Goal: Task Accomplishment & Management: Manage account settings

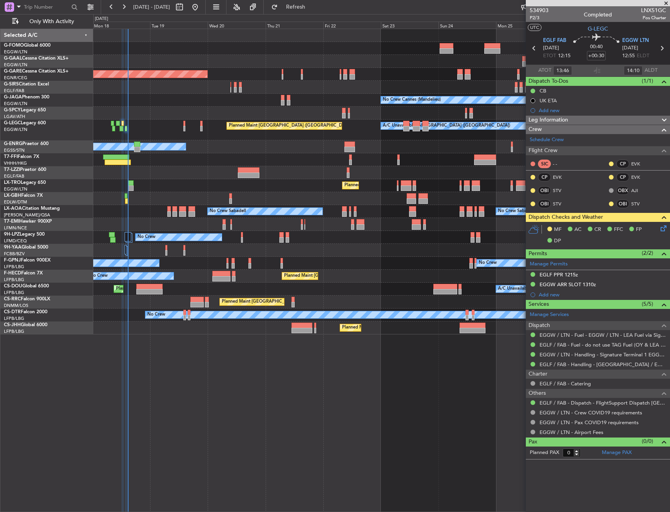
click at [156, 292] on div at bounding box center [149, 291] width 26 height 5
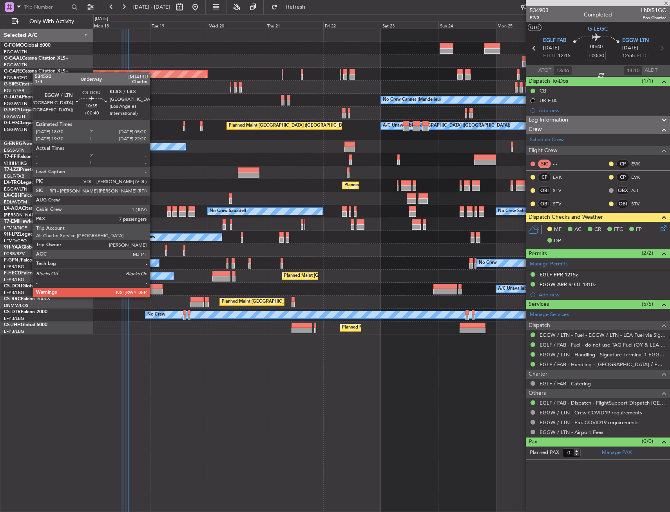
type input "+00:40"
type input "7"
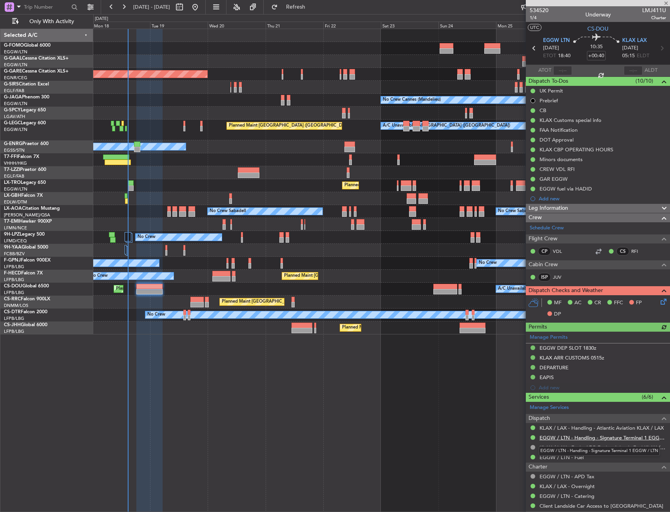
click at [567, 438] on link "EGGW / LTN - Handling - Signature Terminal 1 EGGW / LTN" at bounding box center [603, 437] width 127 height 7
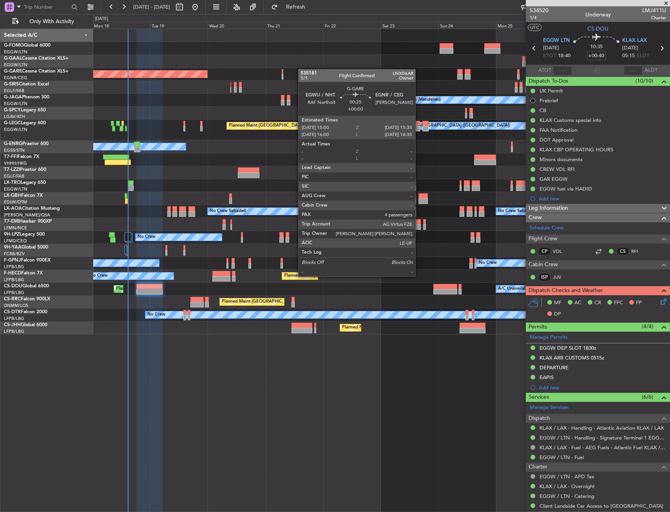
click at [298, 67] on div "Planned Maint Windsor Locks ([PERSON_NAME] Intl) Planned [GEOGRAPHIC_DATA] Unpl…" at bounding box center [381, 181] width 577 height 305
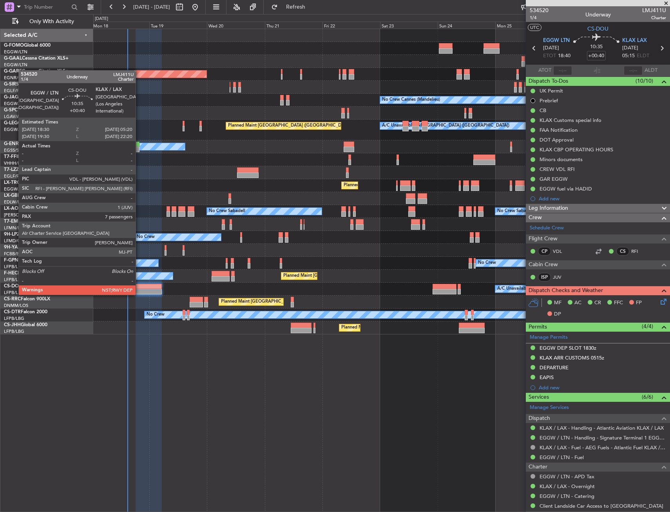
click at [140, 287] on div at bounding box center [149, 286] width 26 height 5
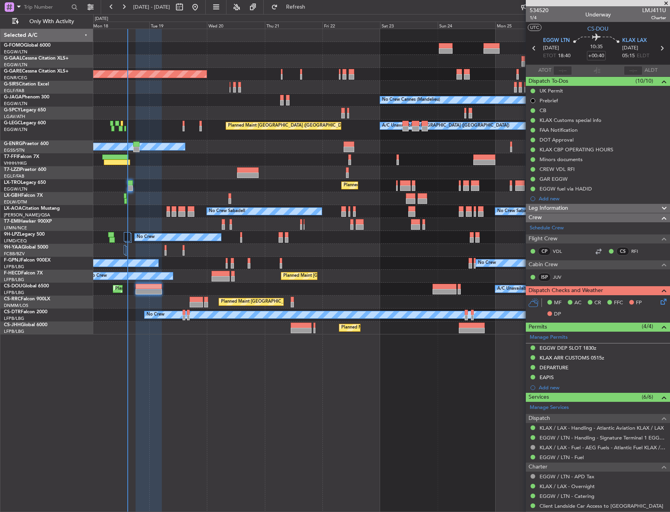
click at [659, 301] on icon at bounding box center [662, 300] width 6 height 6
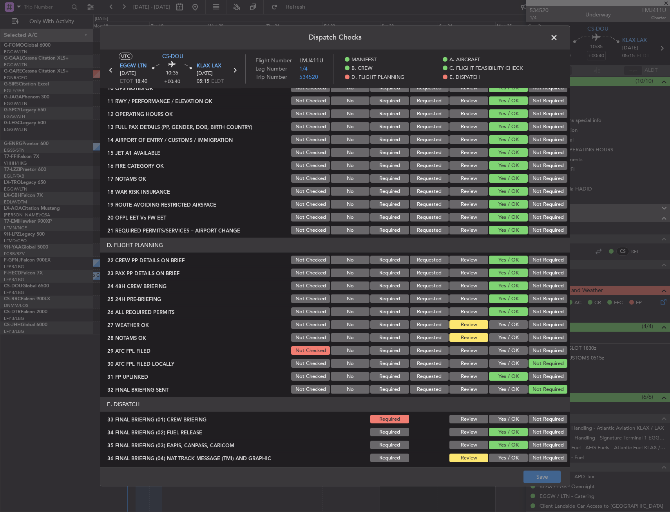
scroll to position [235, 0]
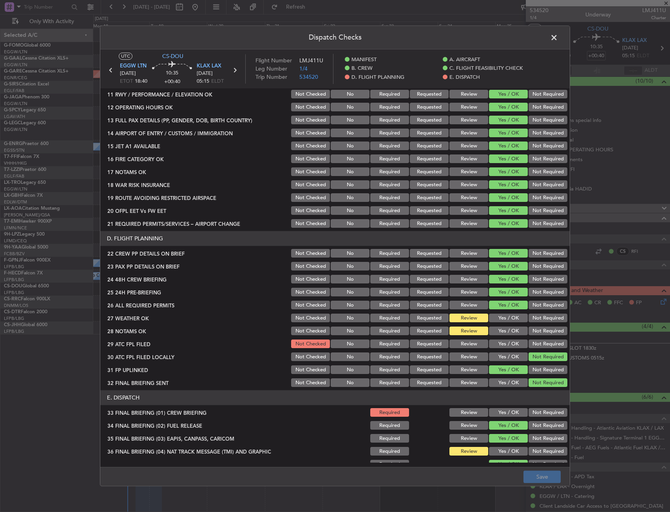
click at [496, 342] on button "Yes / OK" at bounding box center [508, 344] width 39 height 9
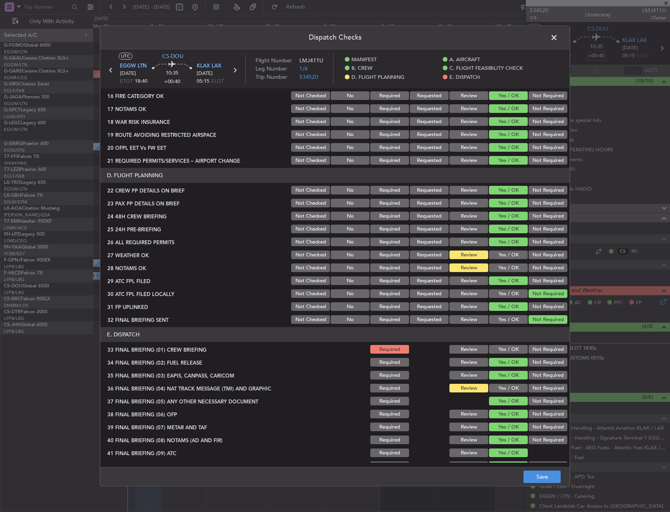
scroll to position [314, 0]
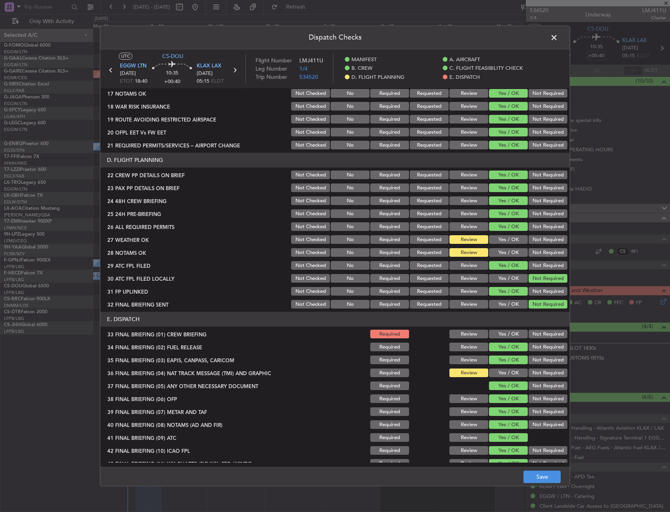
click at [495, 333] on button "Yes / OK" at bounding box center [508, 334] width 39 height 9
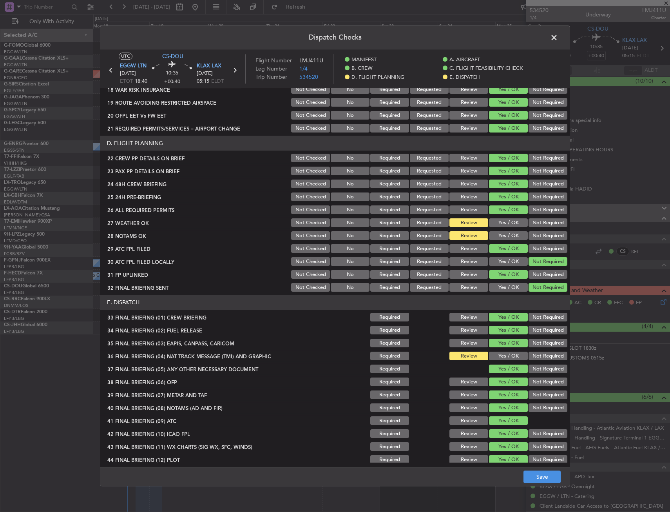
scroll to position [335, 0]
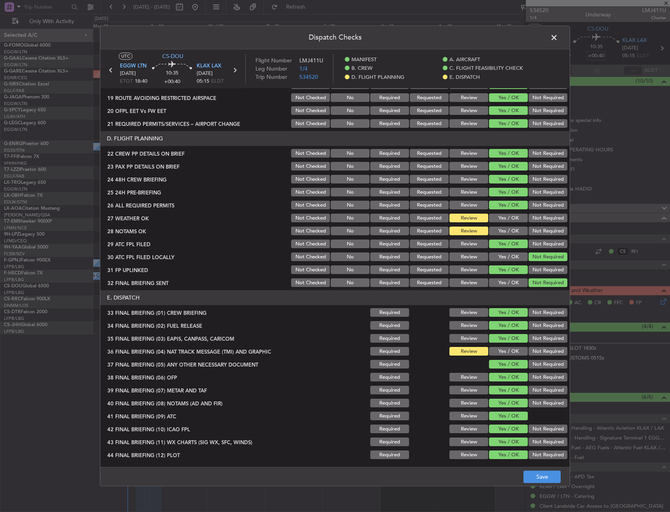
click at [499, 352] on button "Yes / OK" at bounding box center [508, 351] width 39 height 9
click at [543, 474] on button "Save" at bounding box center [542, 477] width 37 height 13
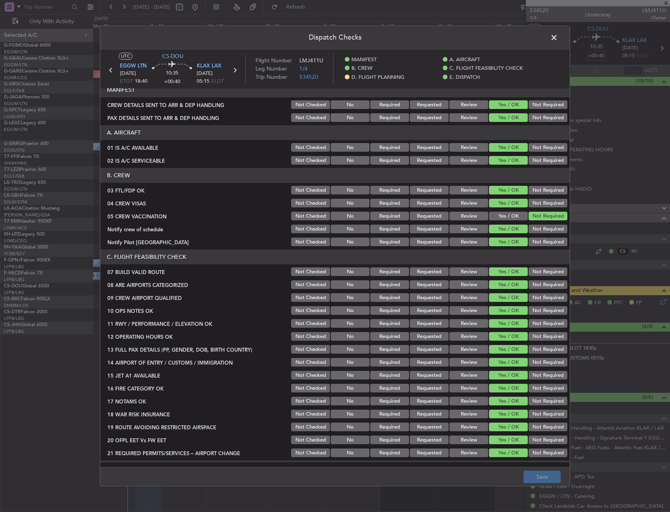
scroll to position [0, 0]
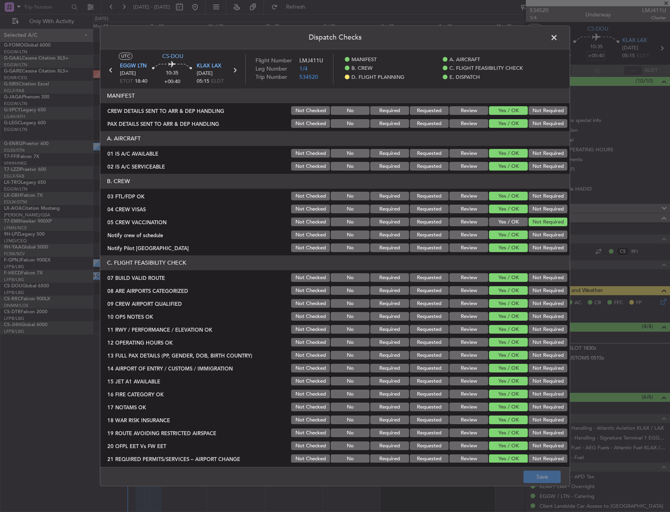
drag, startPoint x: 552, startPoint y: 29, endPoint x: 552, endPoint y: 38, distance: 8.6
click at [552, 29] on header "Dispatch Checks" at bounding box center [335, 38] width 470 height 24
click at [558, 38] on span at bounding box center [558, 40] width 0 height 16
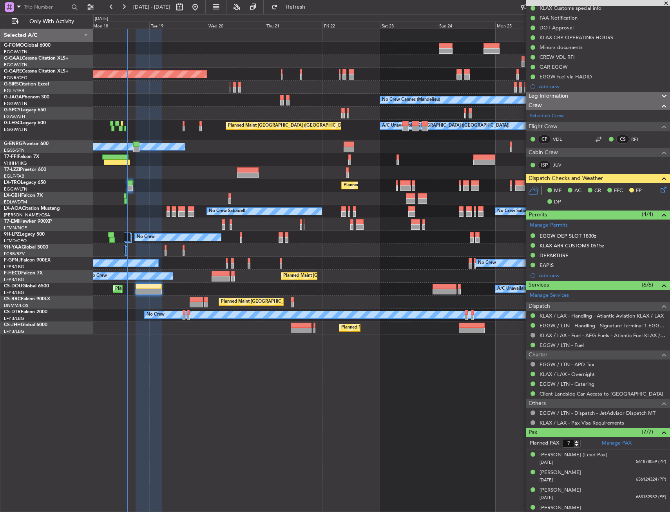
scroll to position [173, 0]
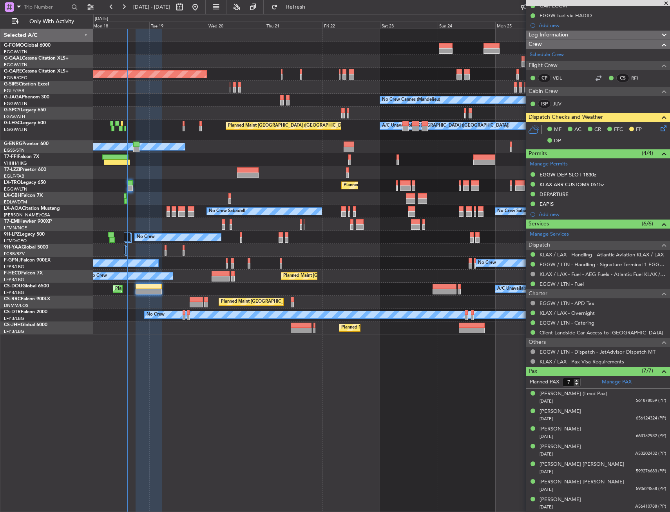
click at [221, 356] on div "Planned Maint Windsor Locks ([PERSON_NAME] Intl) Planned [GEOGRAPHIC_DATA] Unpl…" at bounding box center [381, 270] width 577 height 483
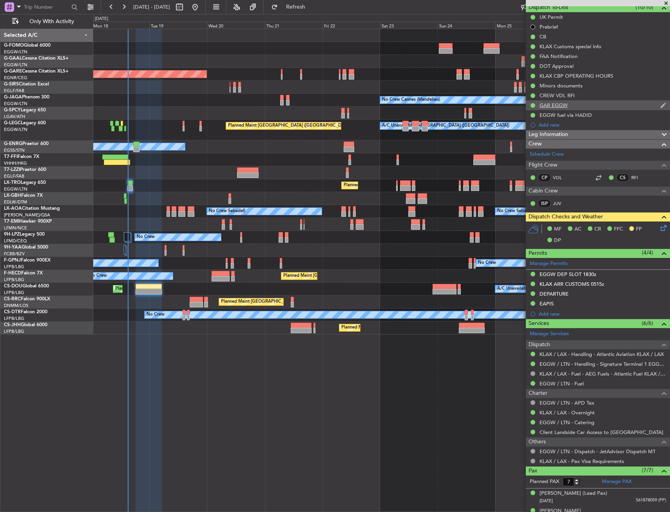
scroll to position [0, 0]
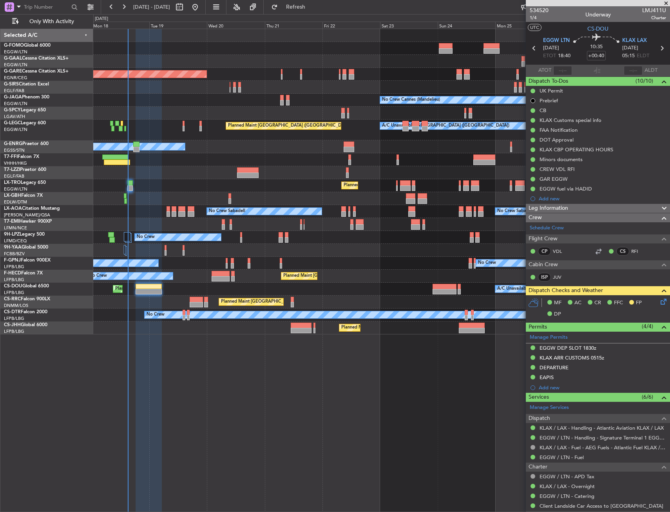
click at [182, 182] on div "Planned Maint [GEOGRAPHIC_DATA] ([GEOGRAPHIC_DATA])" at bounding box center [381, 185] width 577 height 13
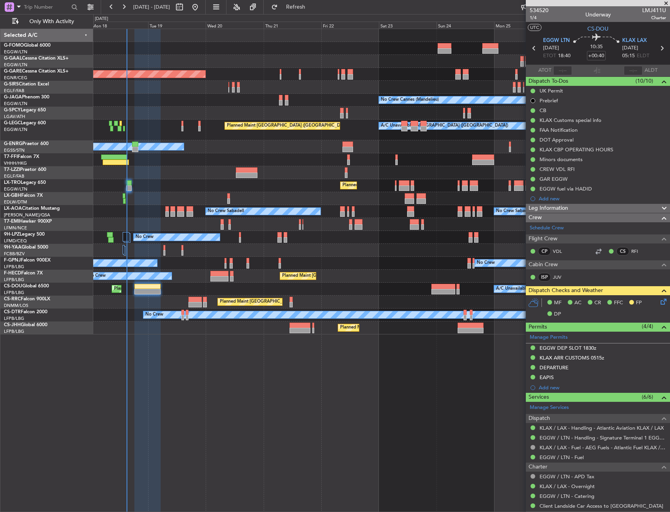
click at [147, 183] on div "Planned Maint [GEOGRAPHIC_DATA] ([GEOGRAPHIC_DATA])" at bounding box center [381, 185] width 577 height 13
click at [603, 57] on input "+00:40" at bounding box center [596, 55] width 19 height 9
type input "+00:20"
click at [611, 59] on div "10:35 +00:20" at bounding box center [597, 48] width 52 height 29
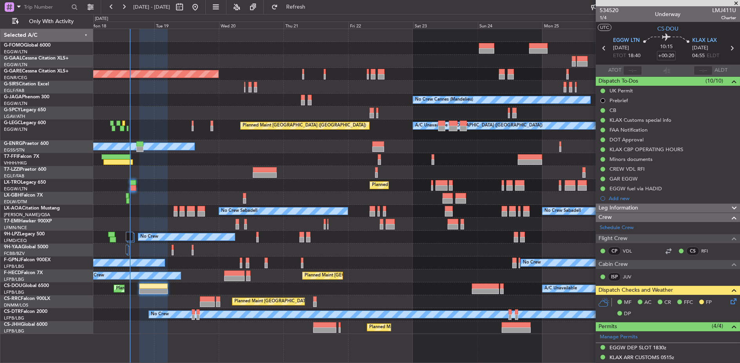
click at [292, 97] on div "No Crew Cannes (Mandelieu) Owner" at bounding box center [416, 100] width 646 height 13
click at [236, 56] on div "Planned Maint Dusseldorf" at bounding box center [416, 61] width 647 height 13
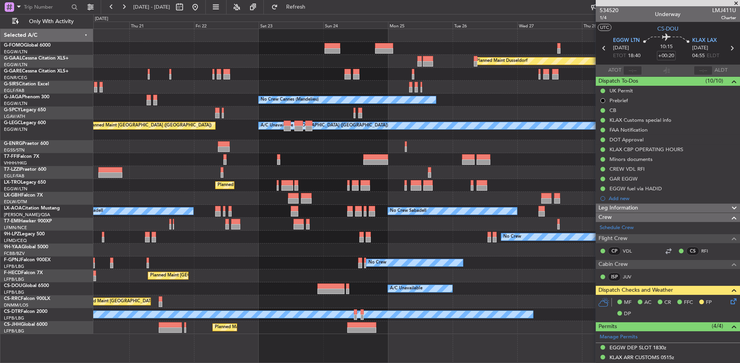
click at [414, 43] on div at bounding box center [416, 48] width 647 height 13
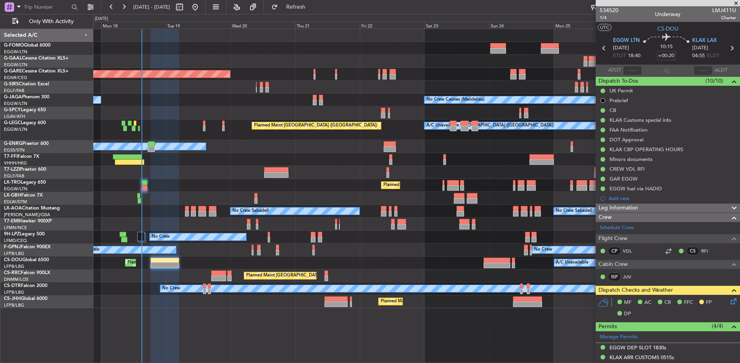
click at [278, 65] on div "Planned Maint Dusseldorf" at bounding box center [416, 61] width 647 height 13
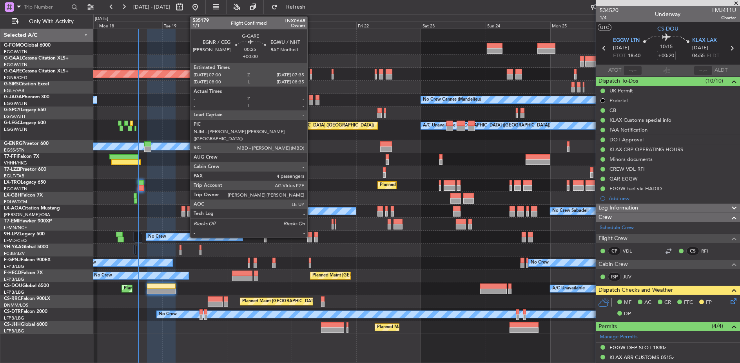
click at [311, 73] on div at bounding box center [311, 71] width 2 height 5
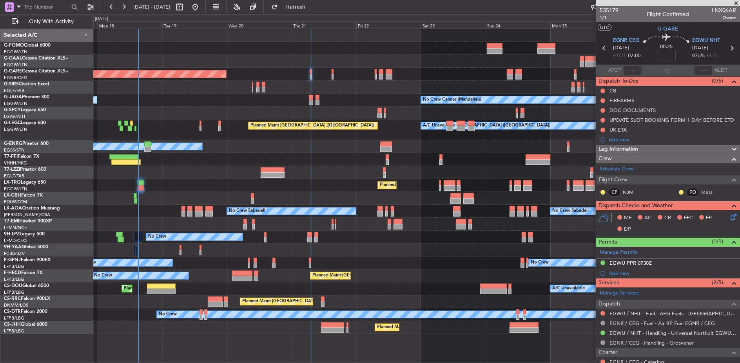
click at [191, 114] on div at bounding box center [416, 113] width 647 height 13
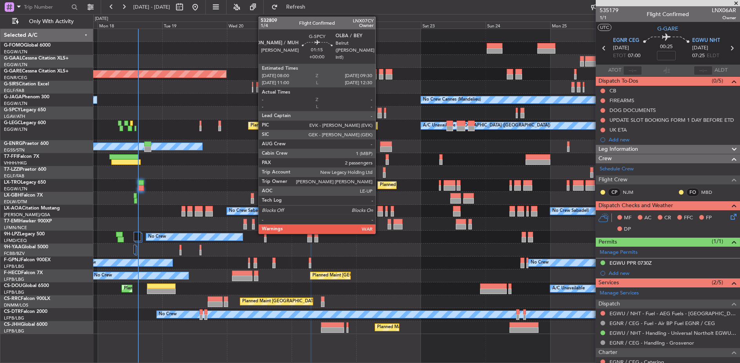
click at [380, 113] on div at bounding box center [379, 115] width 4 height 5
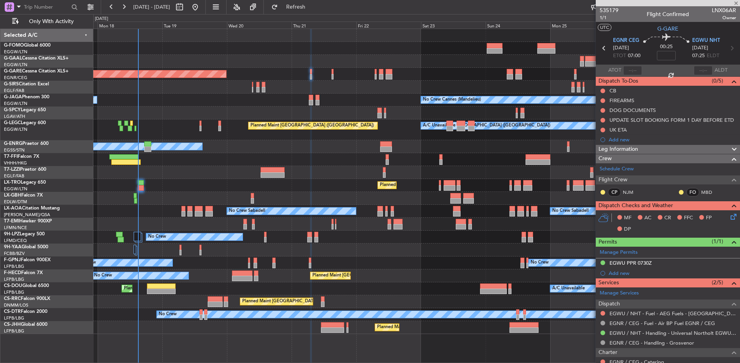
type input "2"
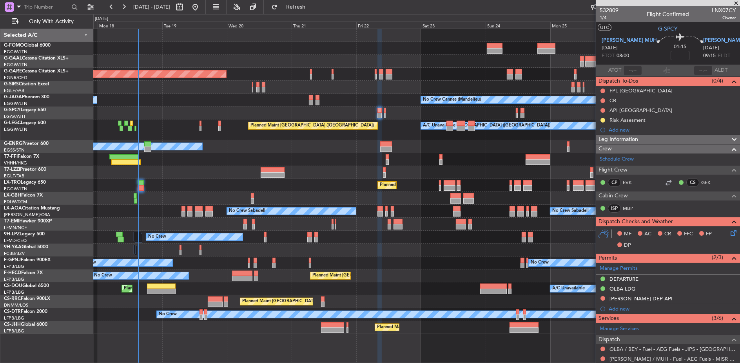
click at [201, 123] on div "A/C Unavailable [GEOGRAPHIC_DATA] ([GEOGRAPHIC_DATA]) Planned Maint [GEOGRAPHIC…" at bounding box center [416, 130] width 647 height 21
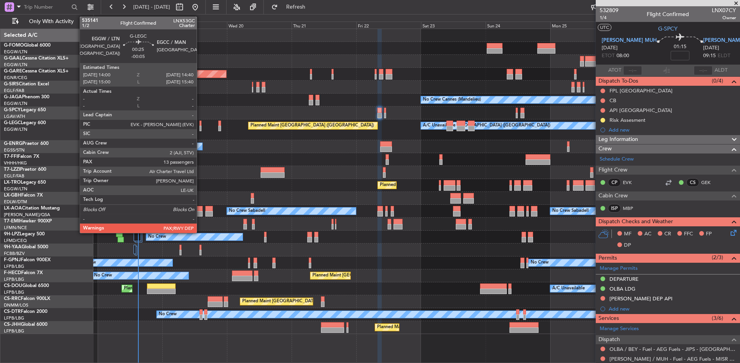
click at [199, 125] on div at bounding box center [200, 123] width 2 height 5
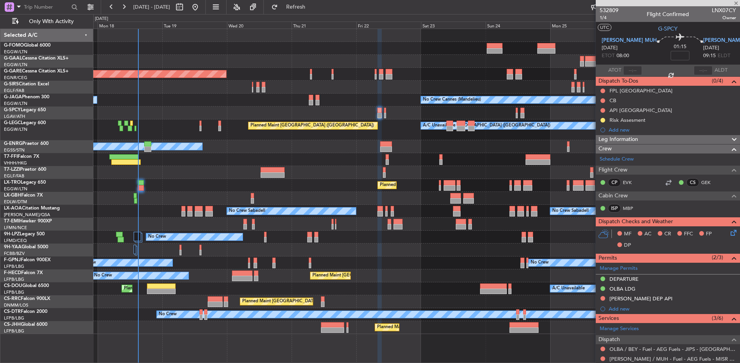
type input "-00:05"
type input "13"
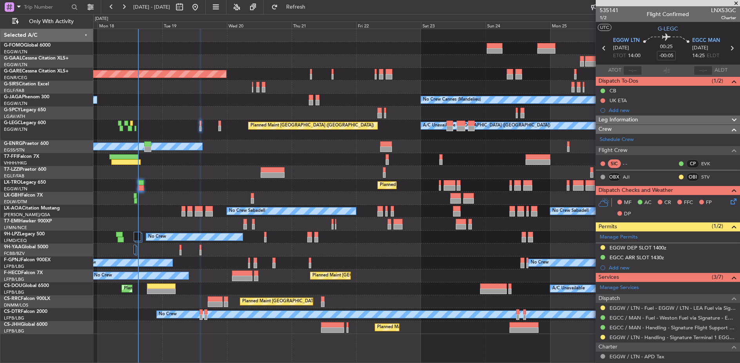
click at [235, 152] on div "Owner" at bounding box center [416, 146] width 647 height 13
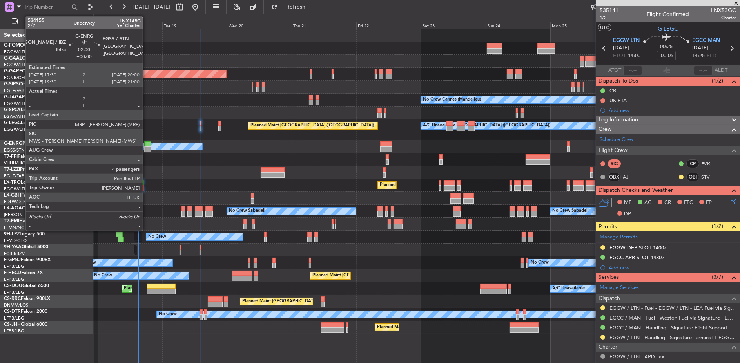
click at [147, 145] on div at bounding box center [147, 143] width 7 height 5
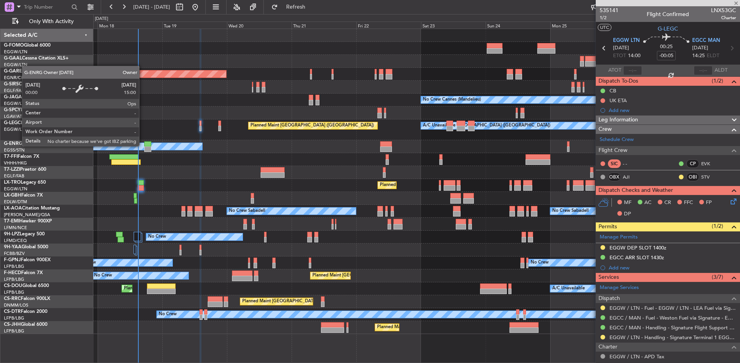
type input "4"
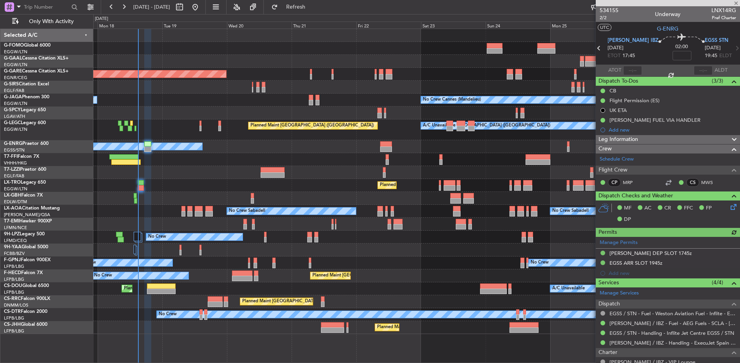
click at [123, 165] on div at bounding box center [416, 159] width 647 height 13
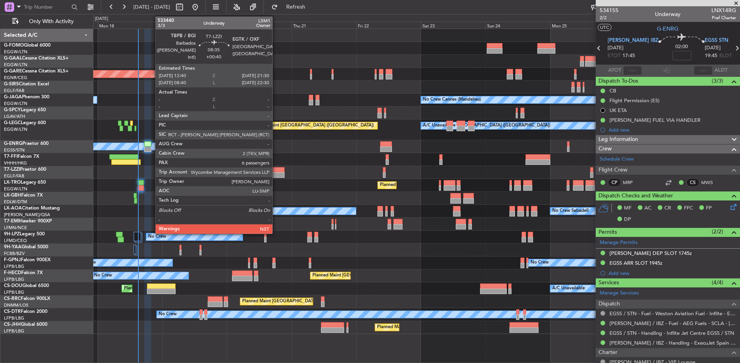
click at [276, 172] on div at bounding box center [416, 172] width 647 height 13
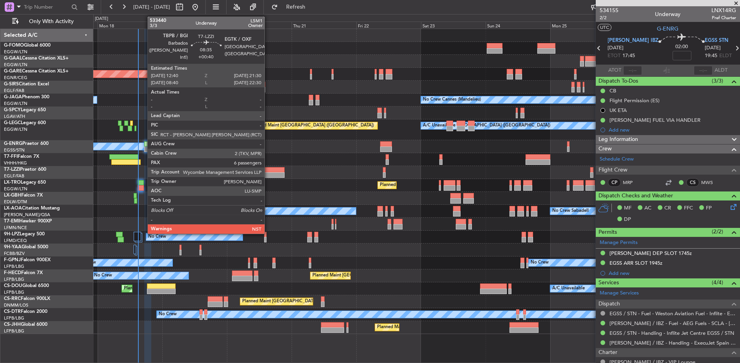
click at [268, 169] on div at bounding box center [273, 169] width 24 height 5
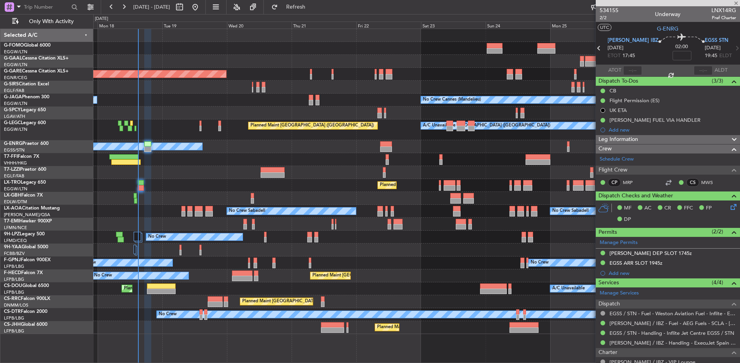
type input "+00:40"
type input "6"
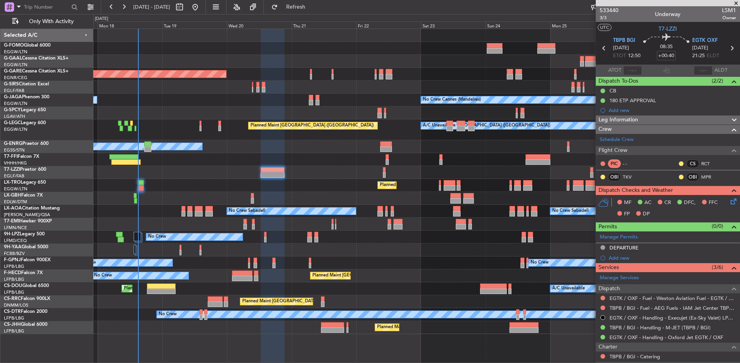
click at [344, 179] on div "Planned Maint [GEOGRAPHIC_DATA] ([GEOGRAPHIC_DATA])" at bounding box center [416, 185] width 647 height 13
click at [187, 176] on div at bounding box center [416, 172] width 647 height 13
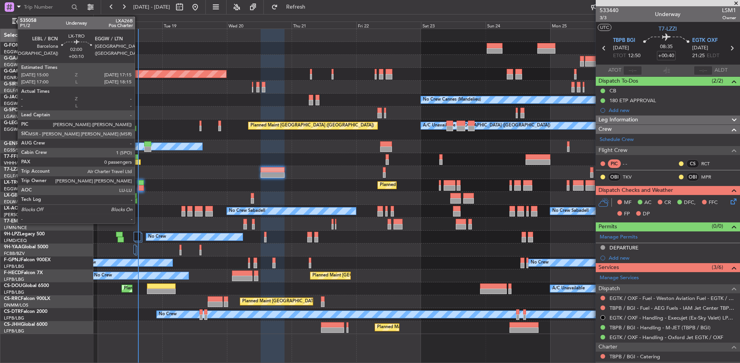
click at [139, 181] on div at bounding box center [141, 182] width 6 height 5
type input "+00:10"
type input "0"
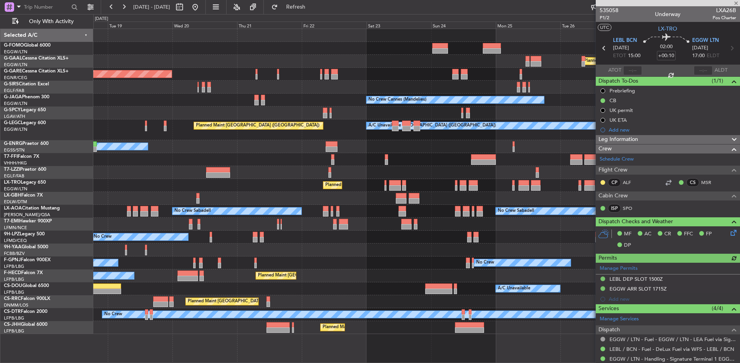
click at [479, 187] on div "Planned Maint [GEOGRAPHIC_DATA] ([GEOGRAPHIC_DATA])" at bounding box center [416, 185] width 647 height 13
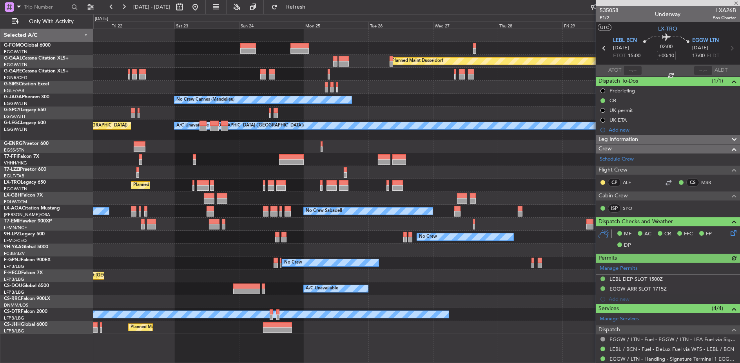
click at [321, 176] on div "Planned Maint Dusseldorf Unplanned Maint [PERSON_NAME] No Crew Cannes ([GEOGRAP…" at bounding box center [416, 181] width 647 height 305
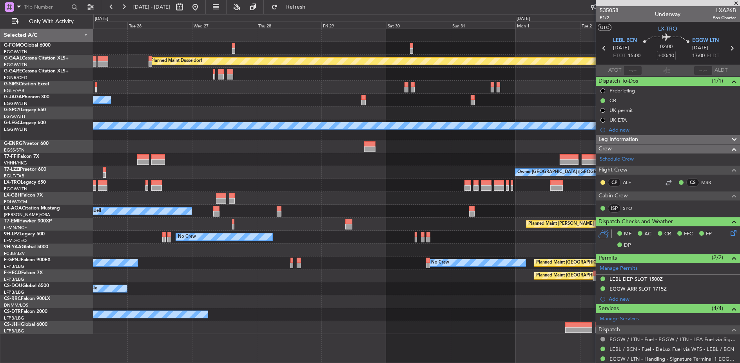
click at [228, 174] on div "Owner [GEOGRAPHIC_DATA] ([GEOGRAPHIC_DATA])" at bounding box center [416, 172] width 646 height 13
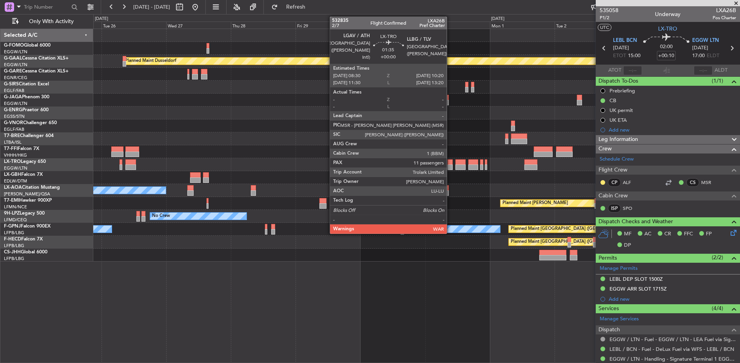
click at [451, 163] on div at bounding box center [450, 162] width 5 height 5
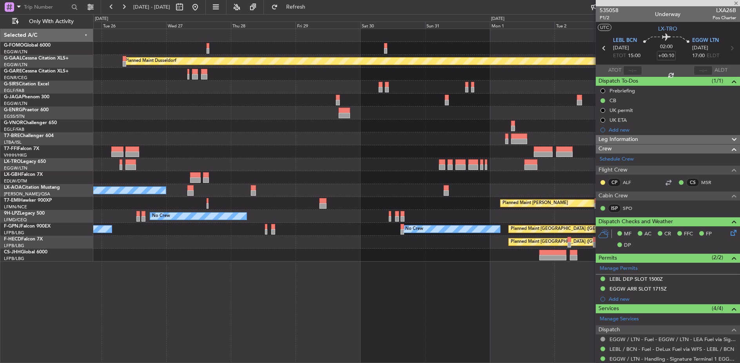
type input "11"
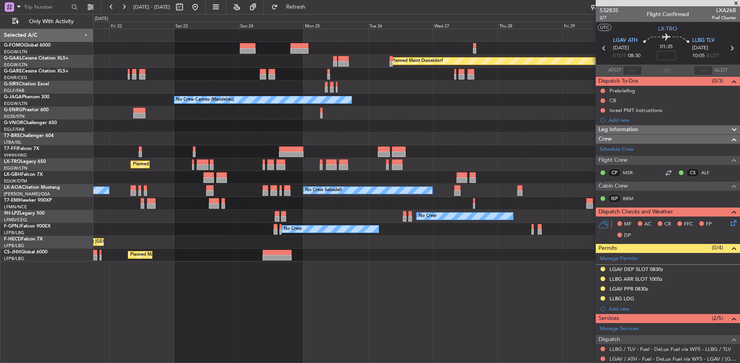
click at [607, 120] on fb-app "[DATE] - [DATE] Refresh Quick Links Only With Activity Planned [GEOGRAPHIC_DATA…" at bounding box center [370, 184] width 740 height 357
click at [467, 114] on div "Planned Maint Dusseldorf Unplanned Maint [PERSON_NAME] No Crew Cannes ([GEOGRAP…" at bounding box center [416, 145] width 647 height 233
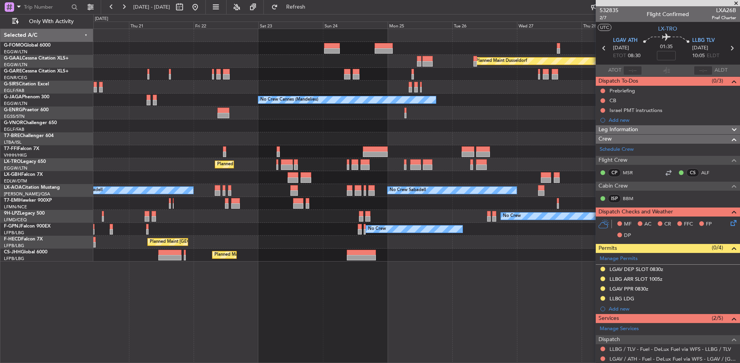
click at [519, 122] on div "Planned Maint Dusseldorf Unplanned Maint [PERSON_NAME] No Crew Cannes ([GEOGRAP…" at bounding box center [416, 145] width 646 height 233
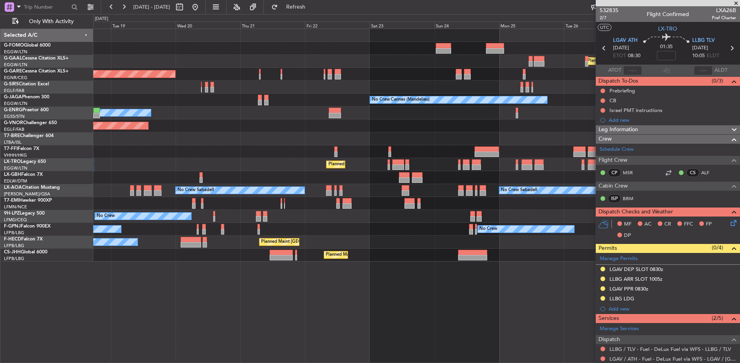
click at [511, 142] on div "Planned Maint Windsor Locks ([PERSON_NAME] Intl) Planned [GEOGRAPHIC_DATA] Unpl…" at bounding box center [416, 145] width 647 height 233
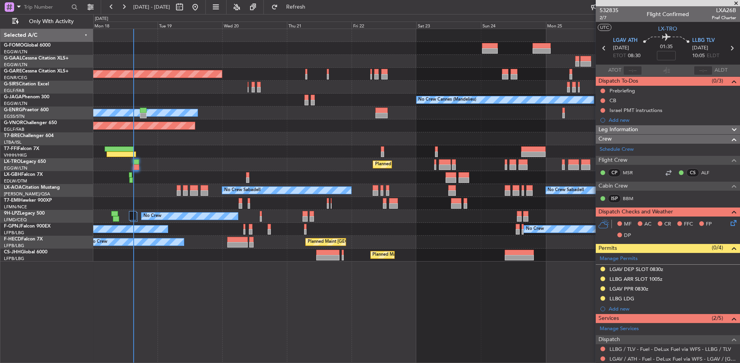
click at [339, 143] on div at bounding box center [416, 138] width 647 height 13
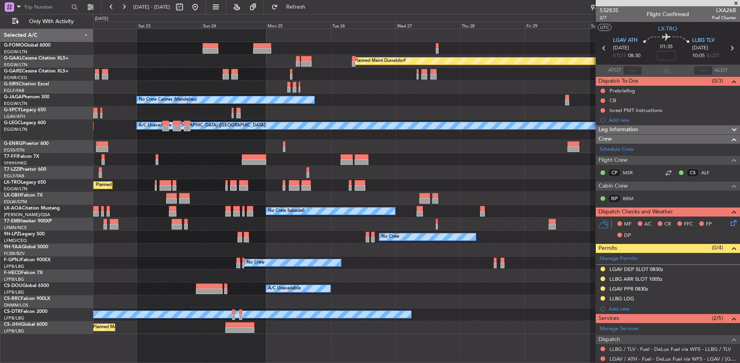
click at [86, 206] on div "Planned Maint Dusseldorf Unplanned Maint [PERSON_NAME] No Crew Cannes ([GEOGRAP…" at bounding box center [370, 188] width 740 height 349
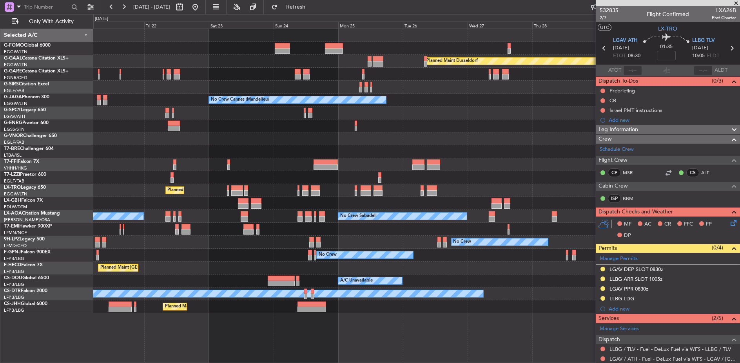
click at [569, 173] on div "Planned Maint Dusseldorf Unplanned Maint [PERSON_NAME] No Crew Cannes ([GEOGRAP…" at bounding box center [416, 171] width 647 height 285
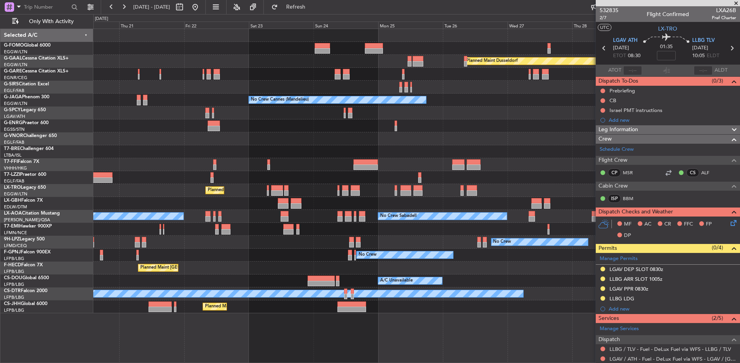
click at [488, 169] on div at bounding box center [416, 164] width 647 height 13
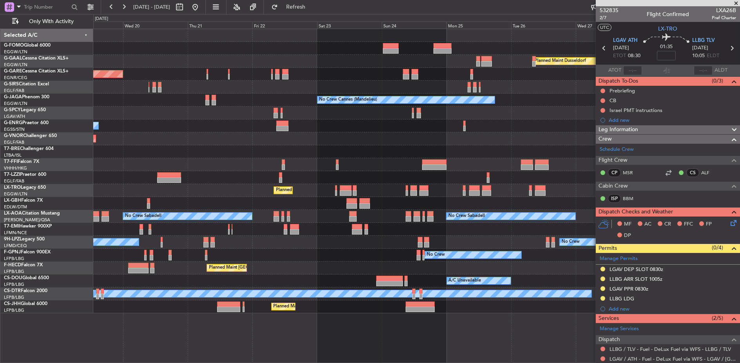
click at [473, 171] on div "Planned Maint Dusseldorf Unplanned Maint [PERSON_NAME] No Crew Cannes ([GEOGRAP…" at bounding box center [416, 171] width 646 height 285
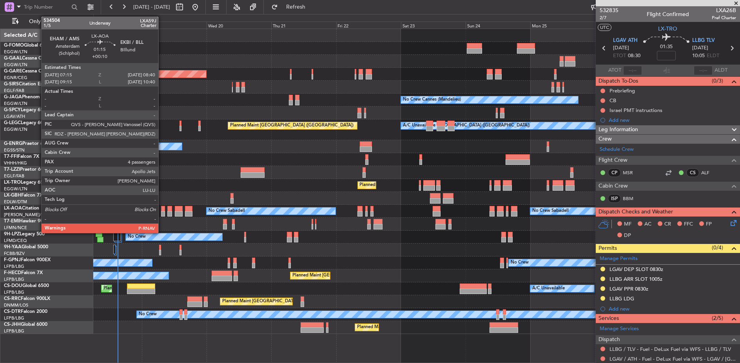
click at [162, 212] on div at bounding box center [163, 213] width 4 height 5
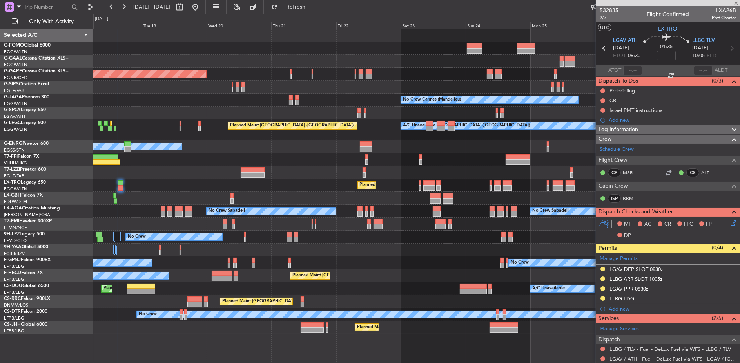
type input "+00:10"
type input "4"
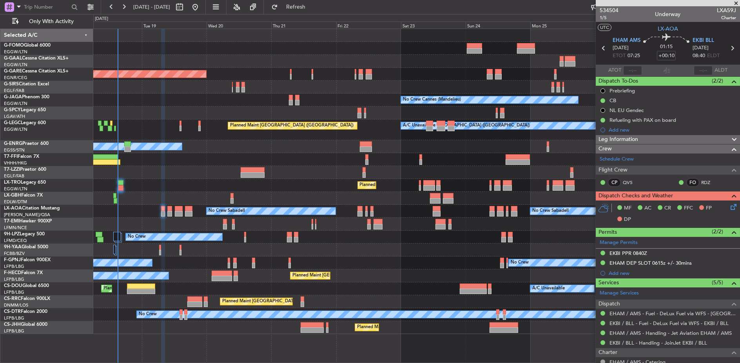
click at [193, 212] on div "No Crew Sabadell No Crew Sabadell No Crew Luxembourg (Findel)" at bounding box center [416, 211] width 647 height 13
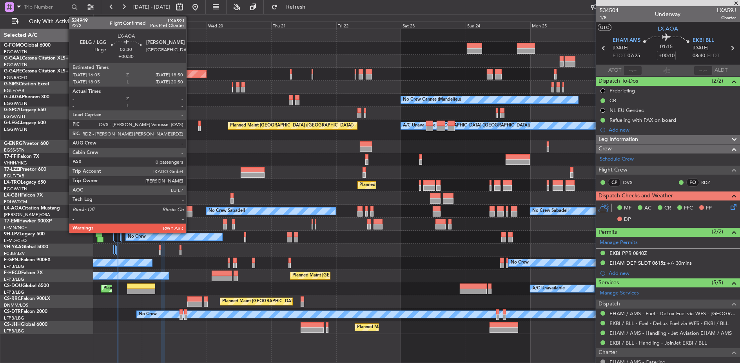
click at [189, 210] on div at bounding box center [188, 208] width 7 height 5
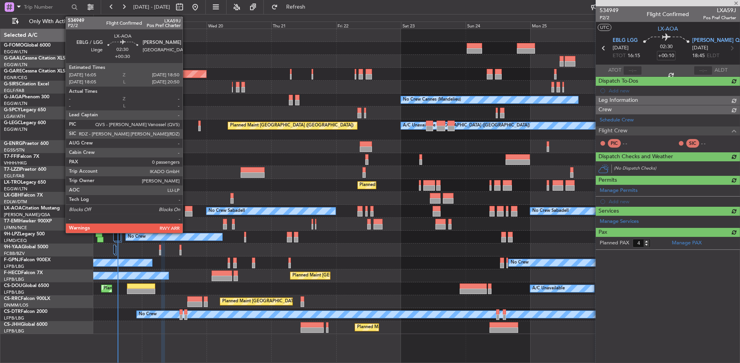
type input "+00:30"
type input "0"
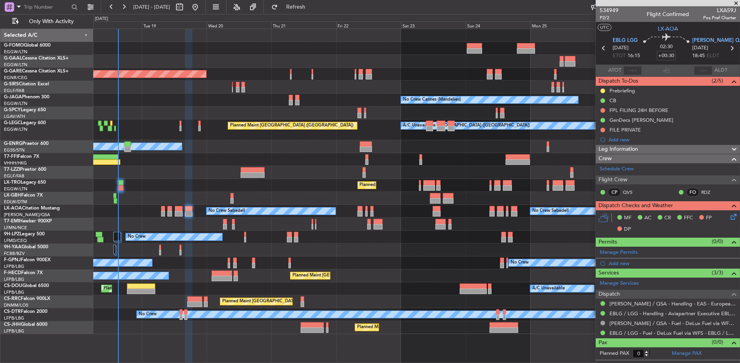
click at [188, 188] on div "Planned Maint [GEOGRAPHIC_DATA] ([GEOGRAPHIC_DATA])" at bounding box center [416, 185] width 647 height 13
click at [187, 226] on div at bounding box center [416, 224] width 647 height 13
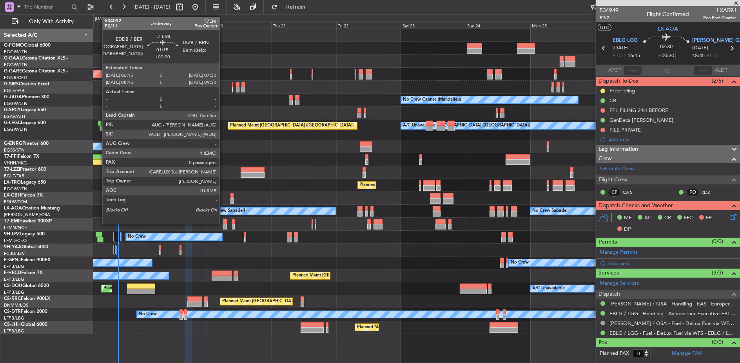
click at [223, 223] on div at bounding box center [225, 221] width 4 height 5
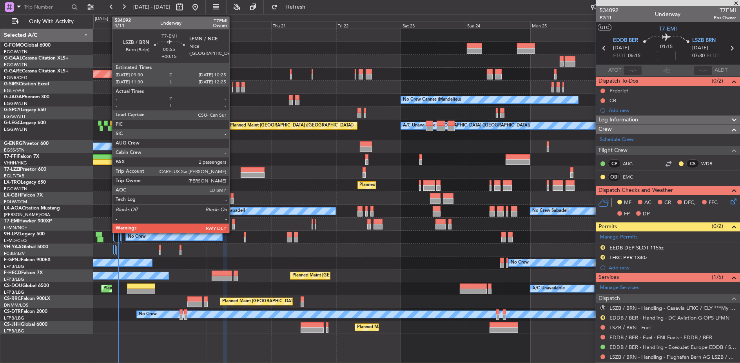
click at [233, 224] on div at bounding box center [233, 226] width 3 height 5
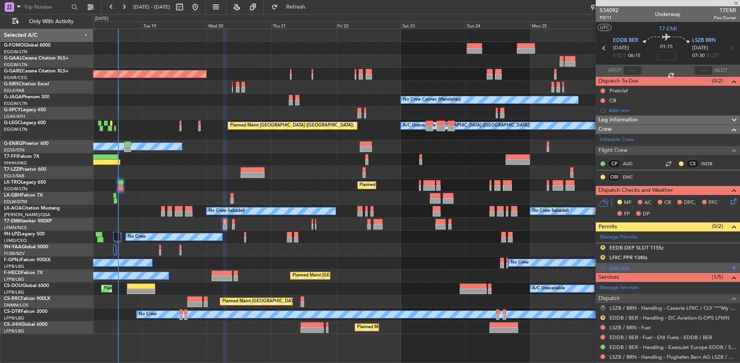
scroll to position [67, 0]
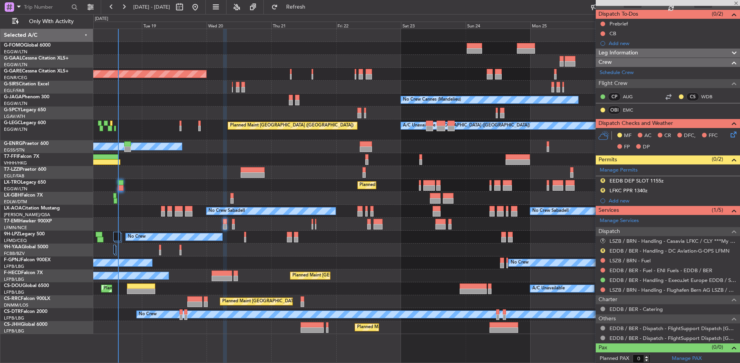
type input "+00:15"
type input "2"
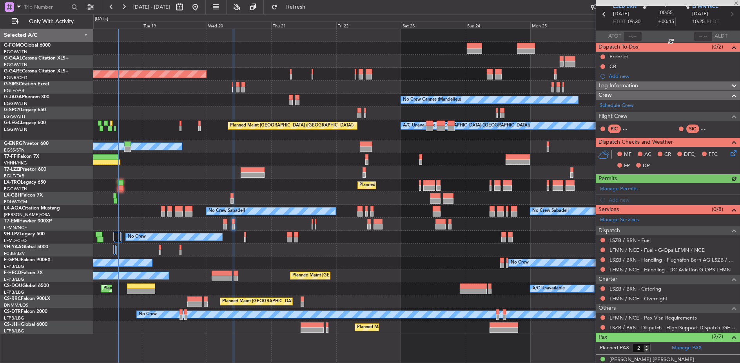
scroll to position [59, 0]
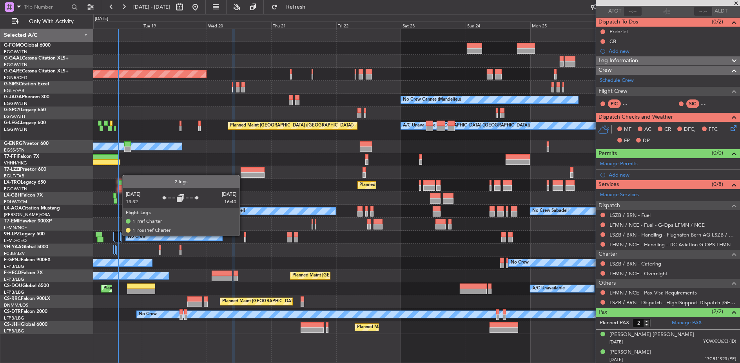
click at [118, 236] on div at bounding box center [116, 236] width 7 height 9
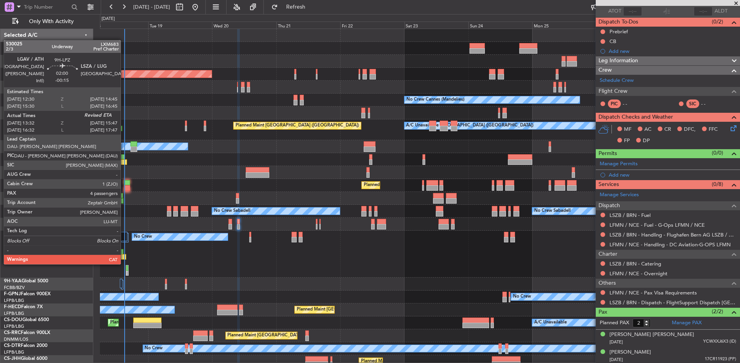
click at [125, 257] on div at bounding box center [123, 256] width 6 height 5
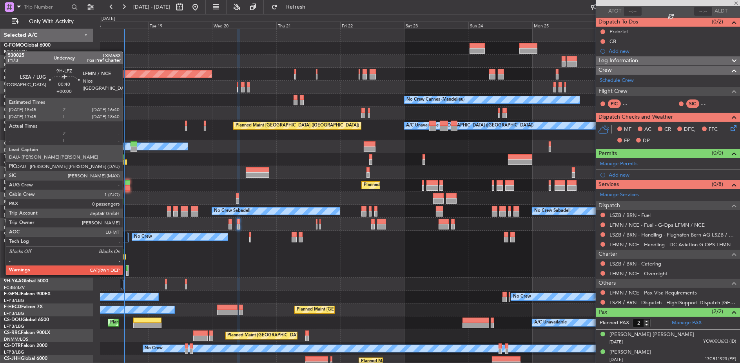
type input "-00:15"
type input "13:42"
type input "4"
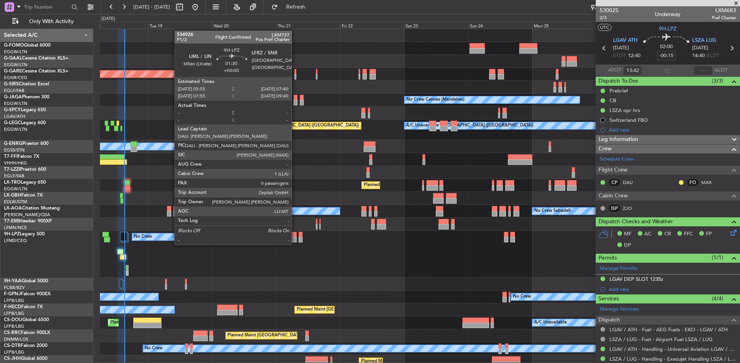
click at [295, 237] on div at bounding box center [294, 239] width 5 height 5
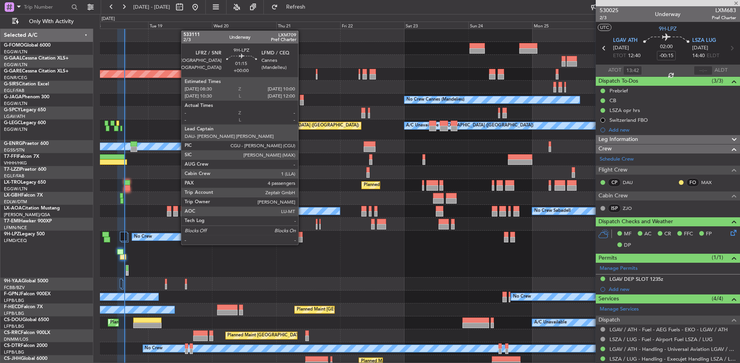
type input "0"
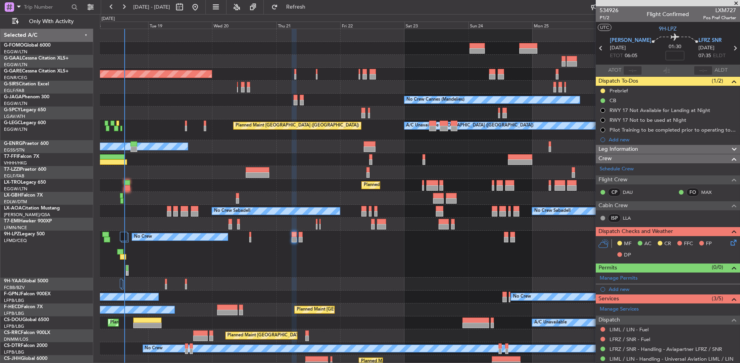
click at [257, 278] on div at bounding box center [420, 284] width 640 height 13
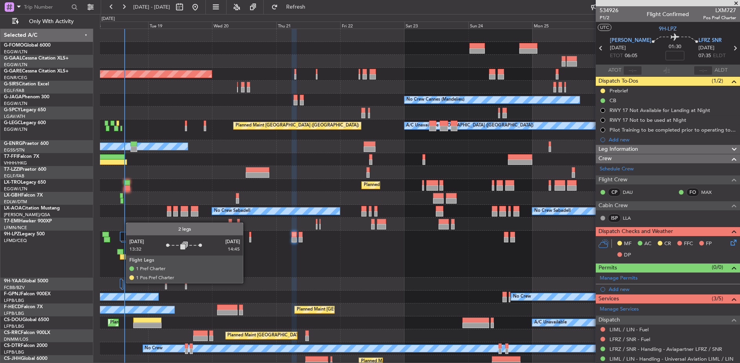
click at [124, 285] on div at bounding box center [420, 284] width 640 height 13
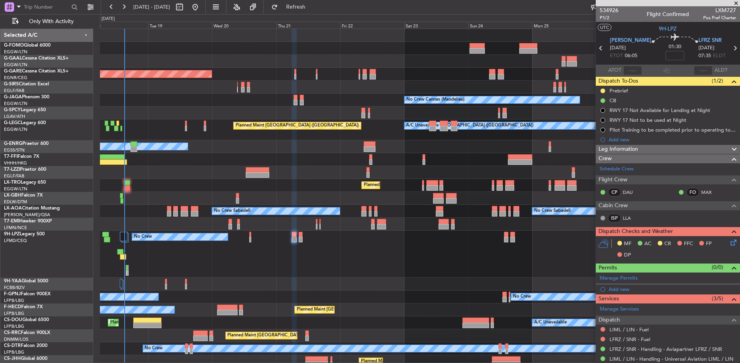
click at [123, 286] on div at bounding box center [420, 284] width 640 height 13
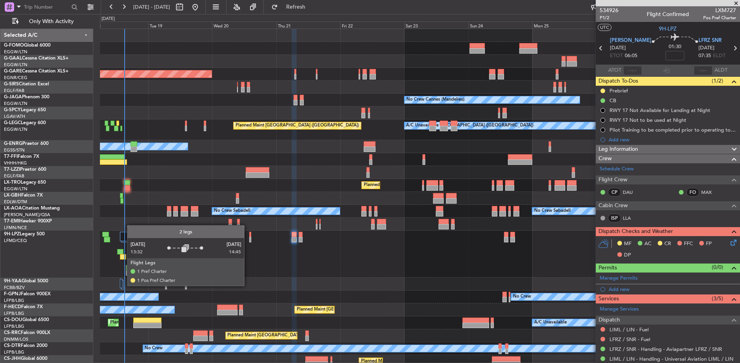
click at [122, 286] on div at bounding box center [121, 283] width 2 height 9
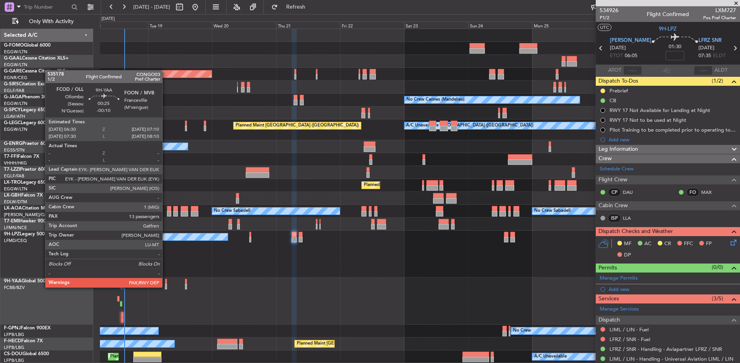
click at [166, 287] on div at bounding box center [166, 286] width 2 height 5
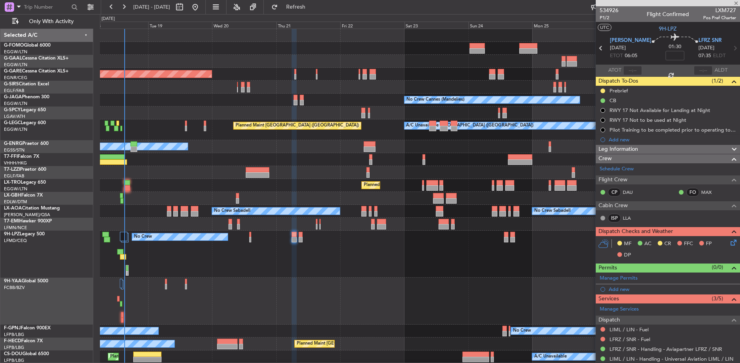
type input "-00:10"
type input "13"
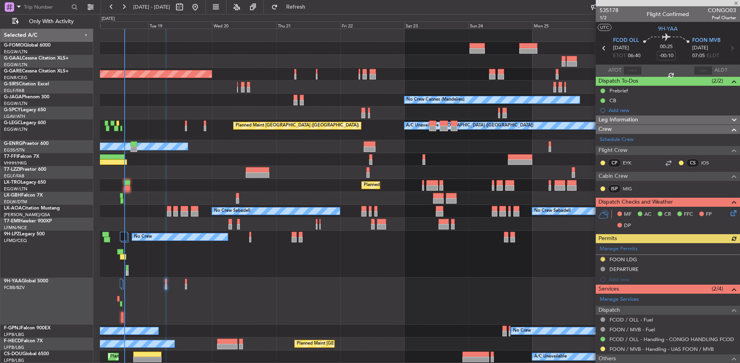
click at [602, 259] on div "Manage [PERSON_NAME] LDG DEPARTURE Add new" at bounding box center [668, 264] width 144 height 42
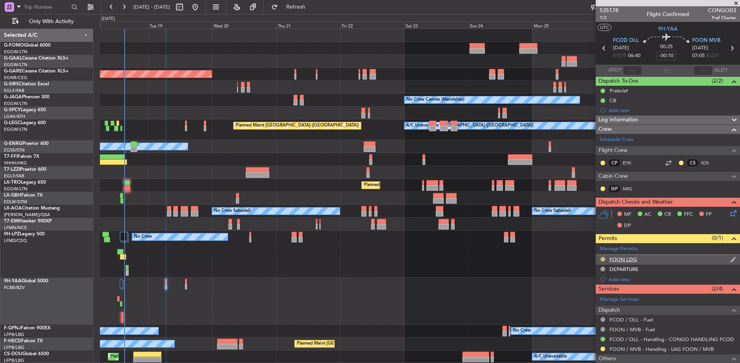
click at [602, 259] on button at bounding box center [602, 259] width 5 height 5
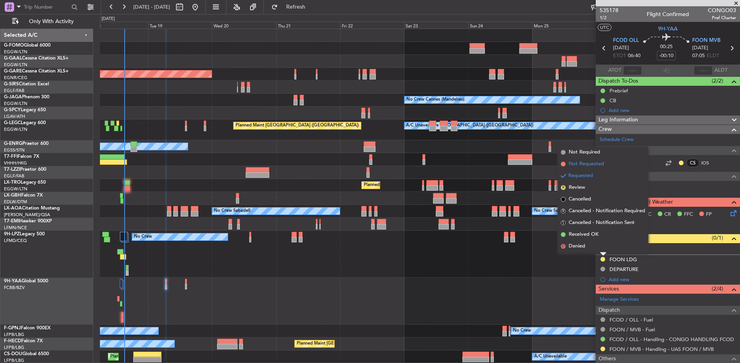
click at [578, 161] on span "Not Requested" at bounding box center [586, 164] width 35 height 8
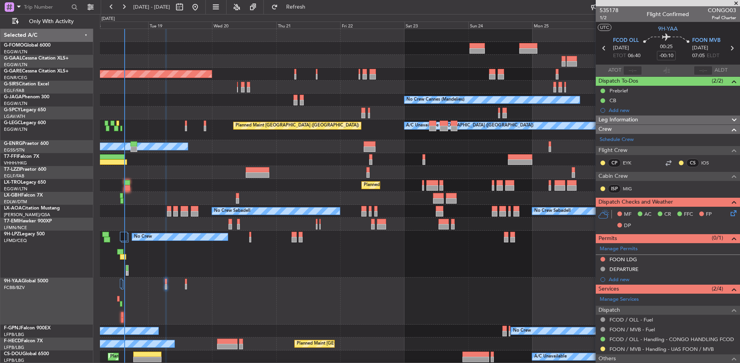
click at [670, 48] on icon at bounding box center [732, 48] width 10 height 10
click at [602, 257] on div "Manage Permits DEPARTURE FCOD LDG Add new" at bounding box center [668, 264] width 144 height 42
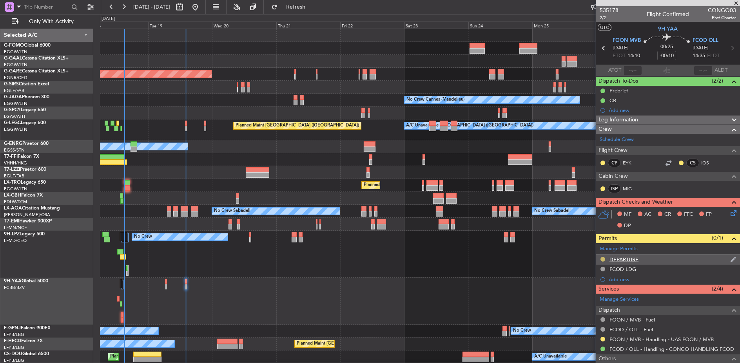
click at [602, 259] on button at bounding box center [602, 259] width 5 height 5
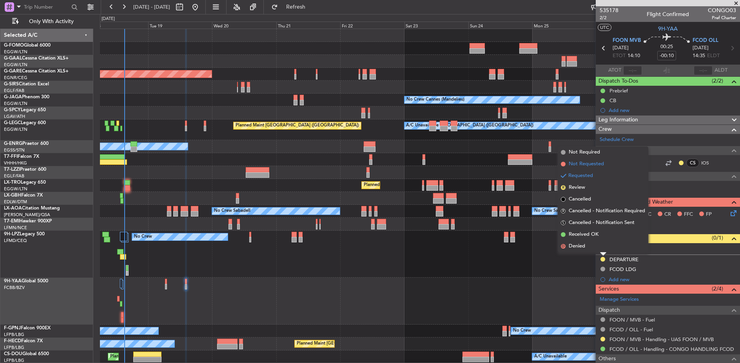
click at [592, 165] on span "Not Requested" at bounding box center [586, 164] width 35 height 8
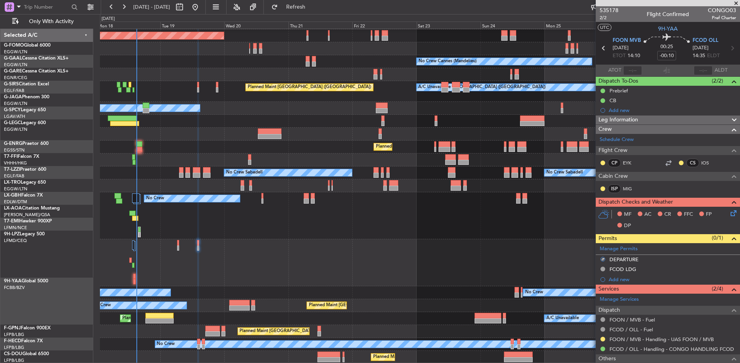
scroll to position [38, 0]
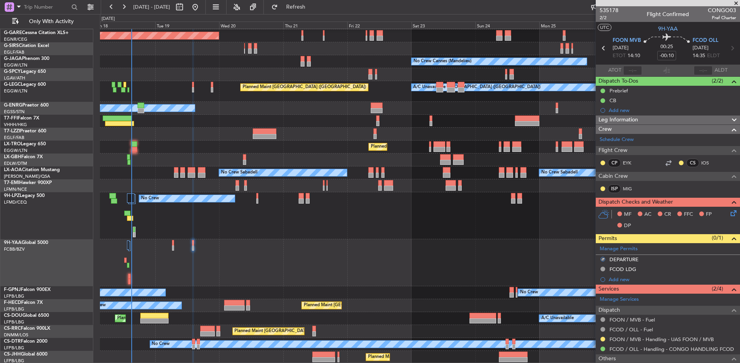
click at [220, 217] on div "Planned Maint Dusseldorf Unplanned Maint [PERSON_NAME] No Crew Cannes ([GEOGRAP…" at bounding box center [420, 177] width 640 height 373
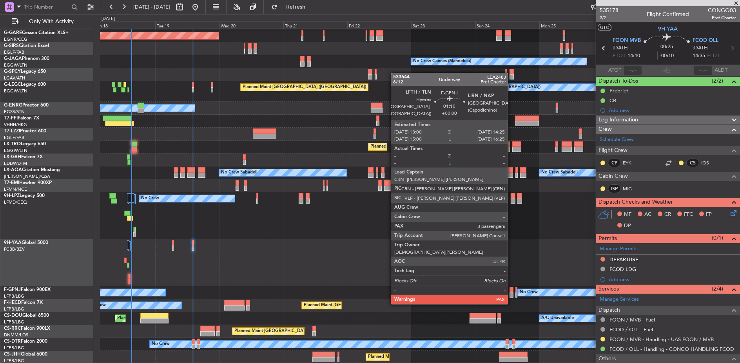
click at [512, 289] on div at bounding box center [511, 289] width 4 height 5
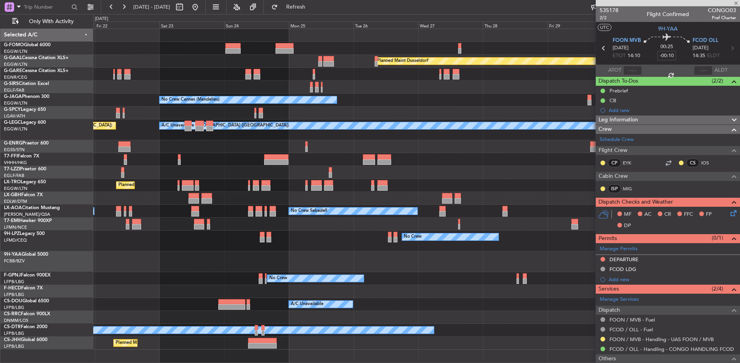
scroll to position [0, 0]
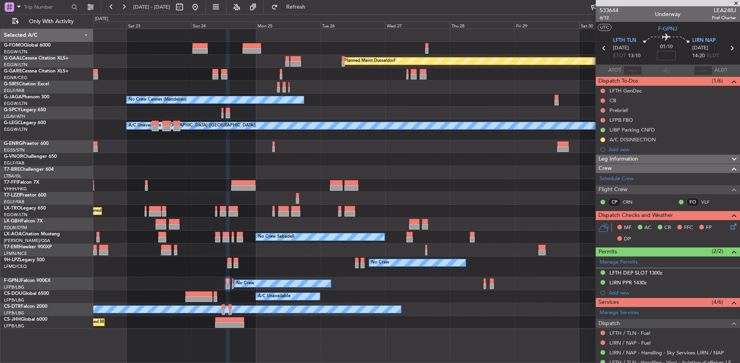
click at [487, 285] on div "Planned Maint [GEOGRAPHIC_DATA] ([GEOGRAPHIC_DATA]) No Crew No Crew" at bounding box center [416, 283] width 647 height 13
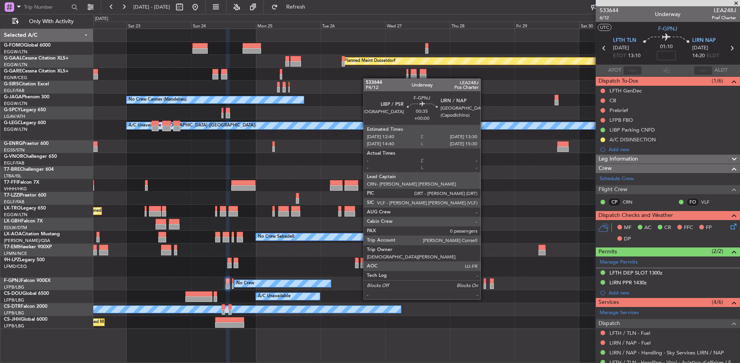
click at [484, 285] on div at bounding box center [485, 286] width 2 height 5
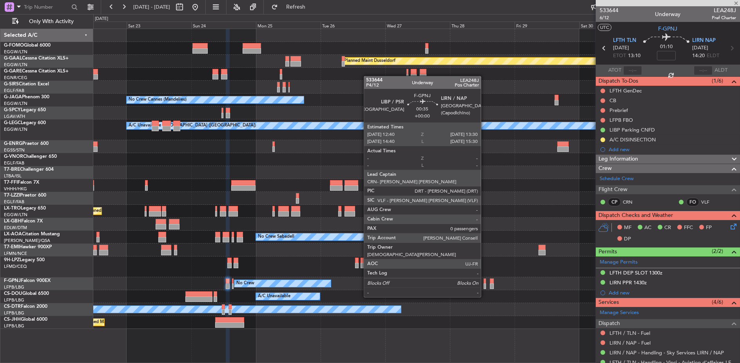
type input "0"
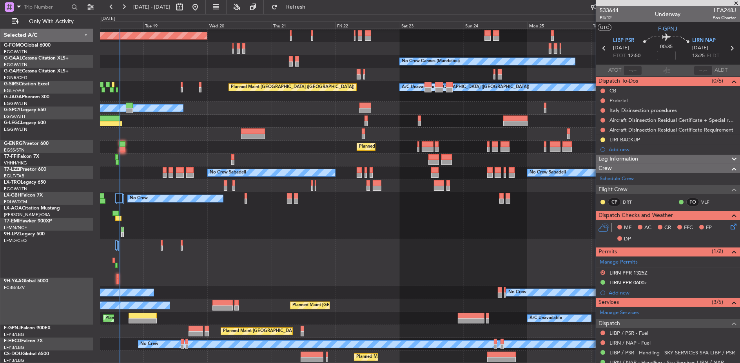
scroll to position [38, 0]
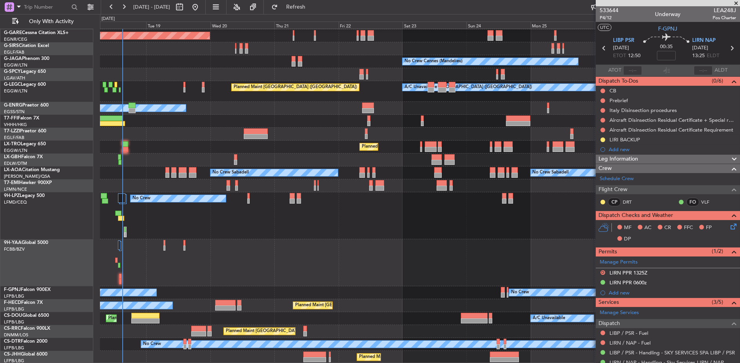
click at [253, 241] on div at bounding box center [420, 262] width 640 height 47
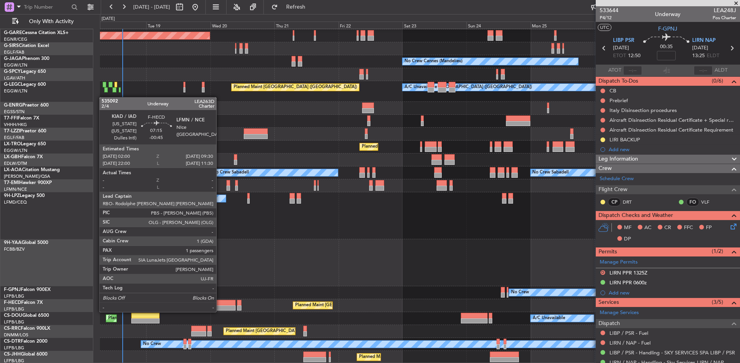
click at [220, 305] on div at bounding box center [225, 302] width 20 height 5
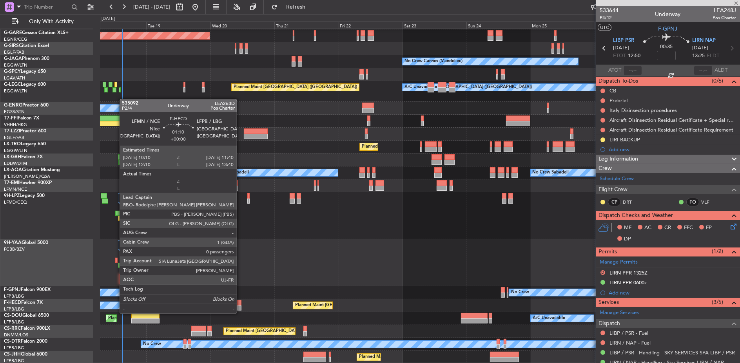
type input "-00:45"
type input "1"
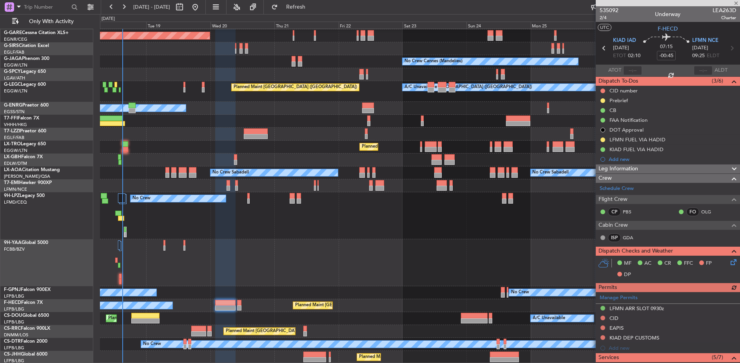
click at [160, 315] on div "Planned Maint [GEOGRAPHIC_DATA] ([GEOGRAPHIC_DATA]) A/C Unavailable Planned Mai…" at bounding box center [420, 318] width 640 height 13
click at [129, 315] on div "Planned Maint [GEOGRAPHIC_DATA] ([GEOGRAPHIC_DATA]) A/C Unavailable Planned Mai…" at bounding box center [420, 318] width 640 height 13
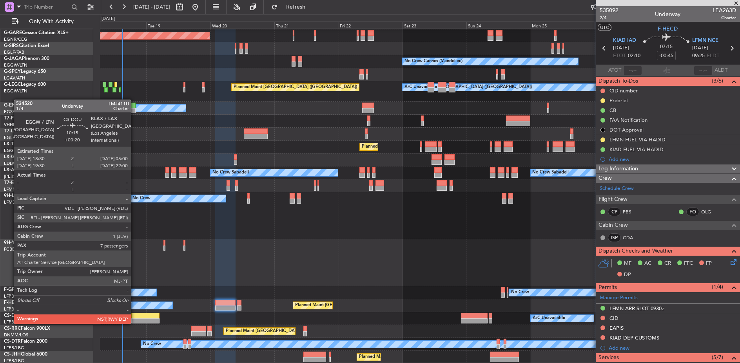
click at [135, 316] on div at bounding box center [145, 315] width 28 height 5
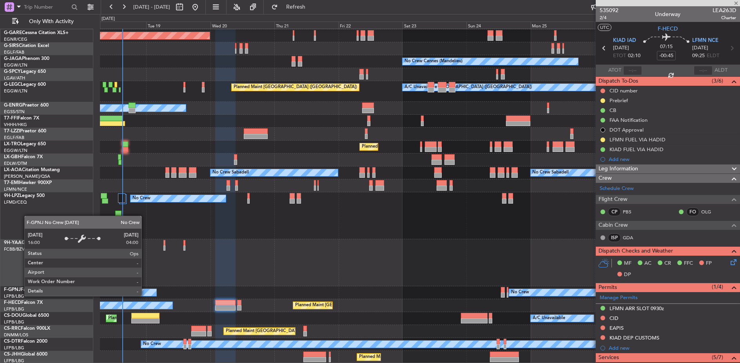
type input "+00:20"
type input "7"
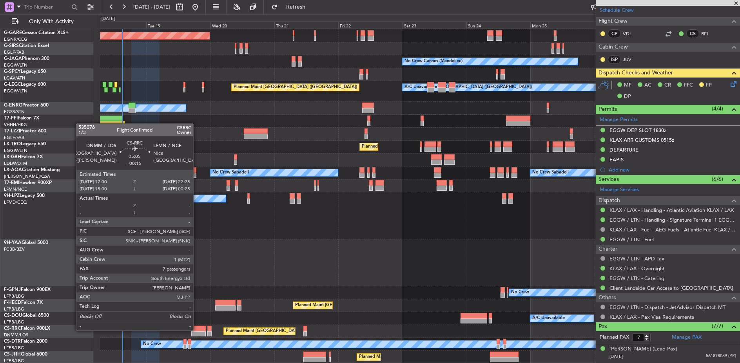
click at [197, 330] on div at bounding box center [198, 328] width 15 height 5
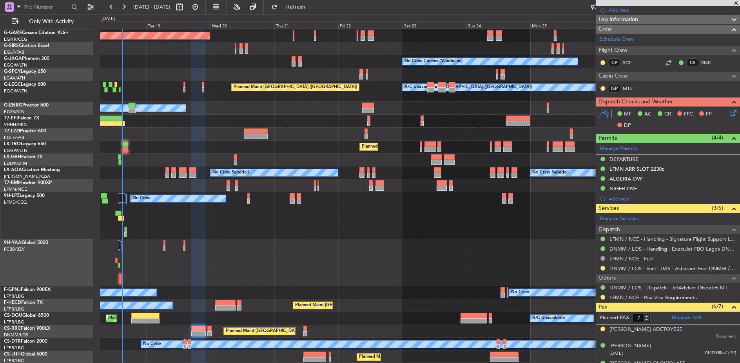
scroll to position [231, 0]
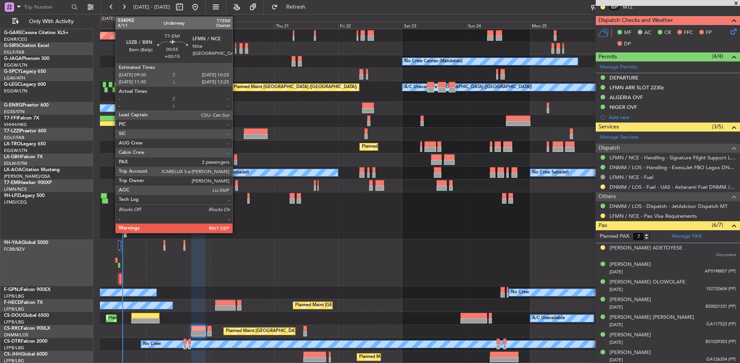
click at [236, 186] on div at bounding box center [236, 188] width 3 height 5
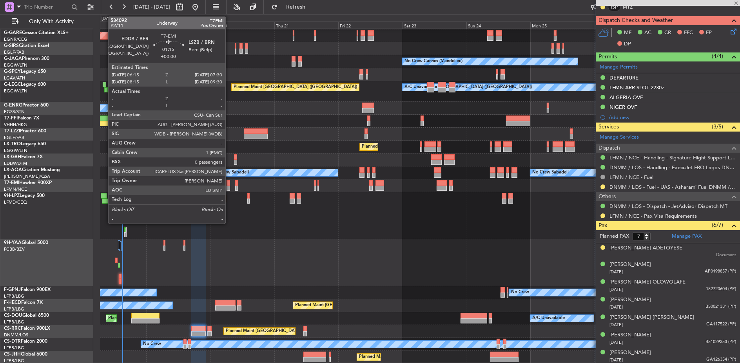
type input "+00:15"
type input "2"
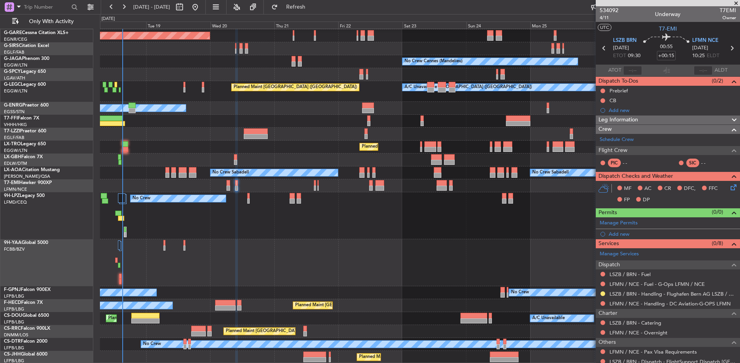
click at [231, 235] on div "No Crew No Crew No Crew" at bounding box center [420, 215] width 640 height 47
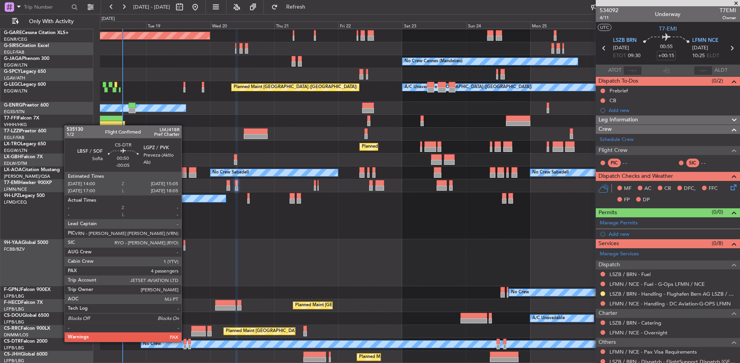
click at [185, 341] on div at bounding box center [184, 341] width 3 height 5
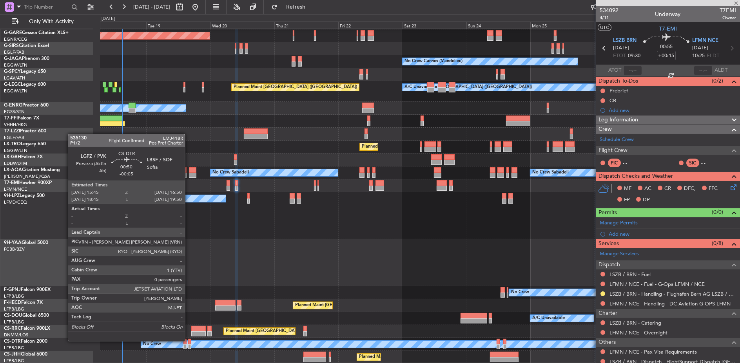
type input "-00:05"
type input "4"
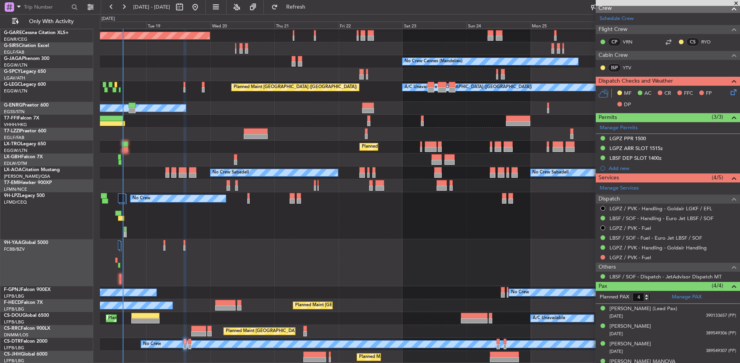
scroll to position [150, 0]
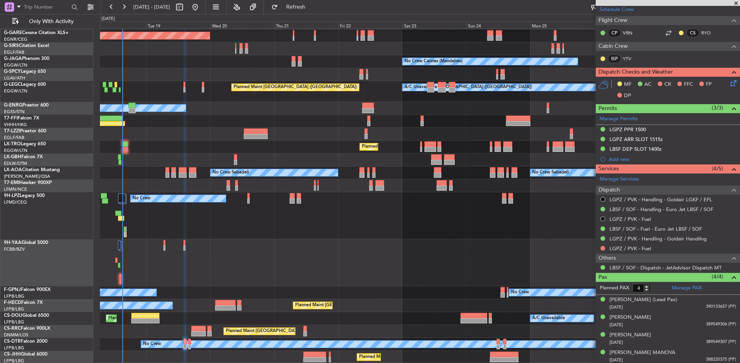
scroll to position [38, 0]
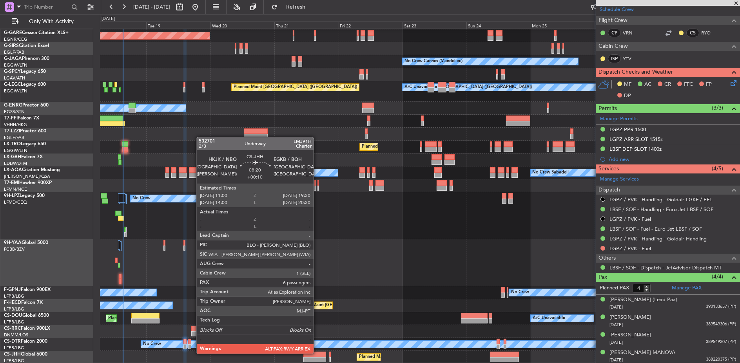
click at [317, 353] on div at bounding box center [314, 354] width 23 height 5
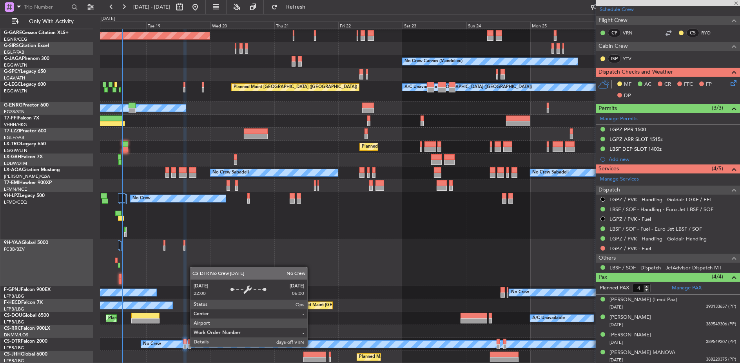
type input "+00:10"
type input "6"
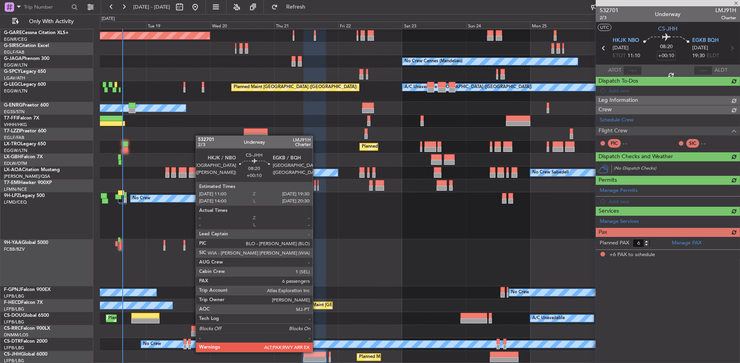
scroll to position [0, 0]
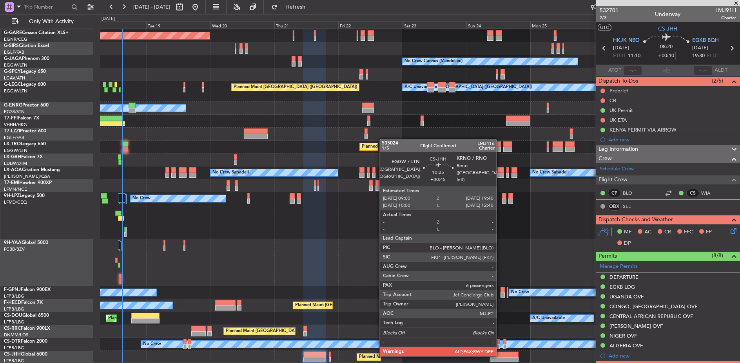
click at [500, 356] on div at bounding box center [504, 354] width 29 height 5
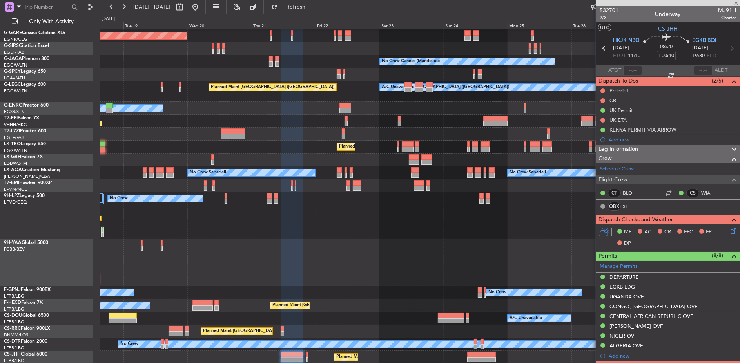
click at [508, 276] on div "Planned Maint Dusseldorf Unplanned Maint Chester No Crew Cannes (Mandelieu) Own…" at bounding box center [420, 177] width 640 height 373
type input "+00:45"
type input "10"
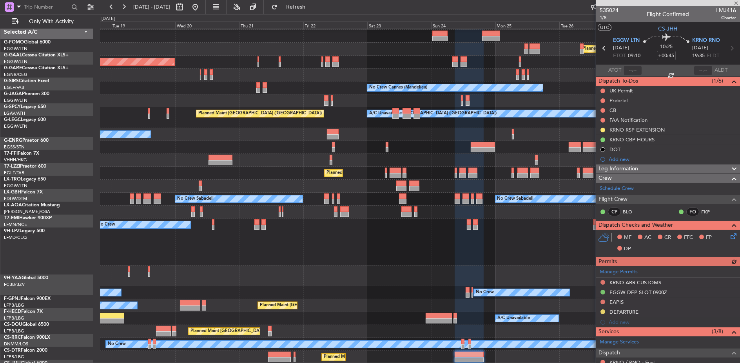
scroll to position [12, 0]
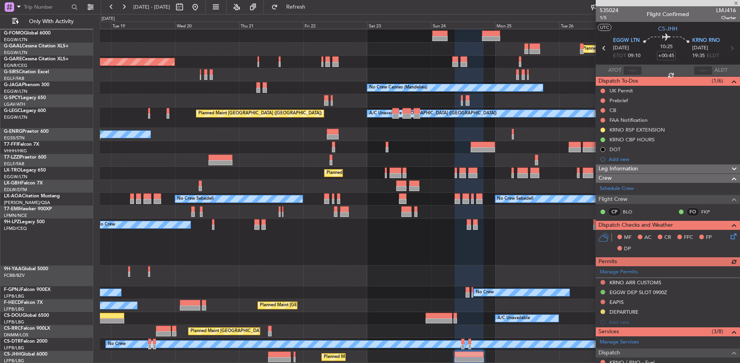
click at [500, 229] on div "Planned Maint Windsor Locks (Bradley Intl) Planned Maint Dusseldorf Unplanned M…" at bounding box center [420, 190] width 640 height 347
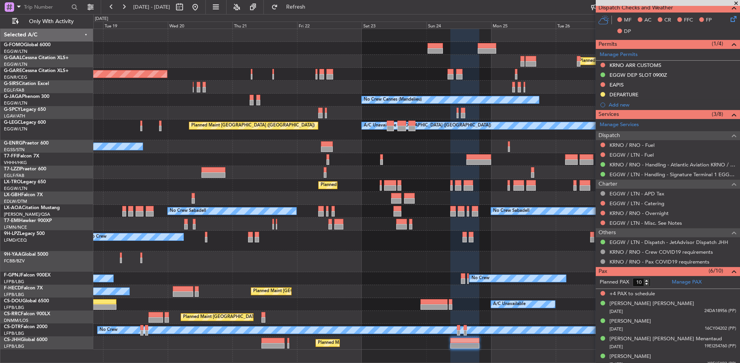
scroll to position [0, 0]
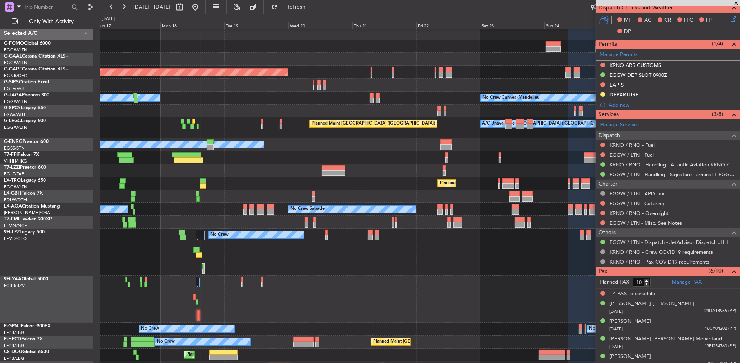
click at [273, 247] on div "No Crew No Crew No Crew" at bounding box center [420, 252] width 640 height 47
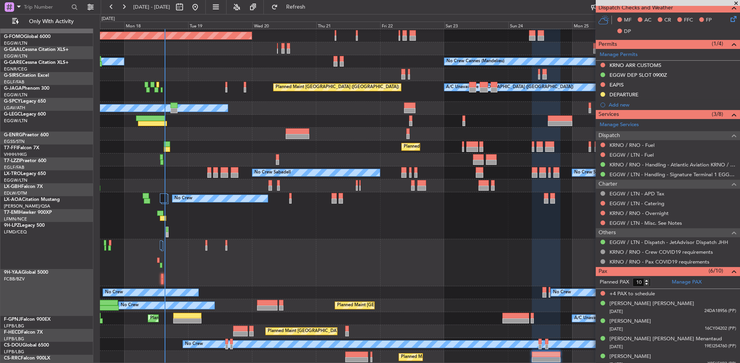
scroll to position [38, 0]
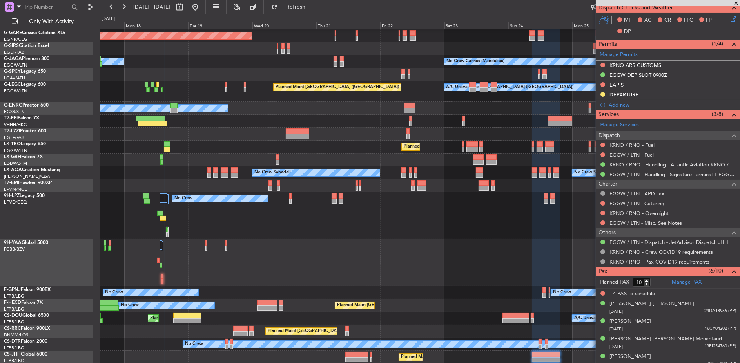
click at [255, 276] on div at bounding box center [420, 262] width 640 height 47
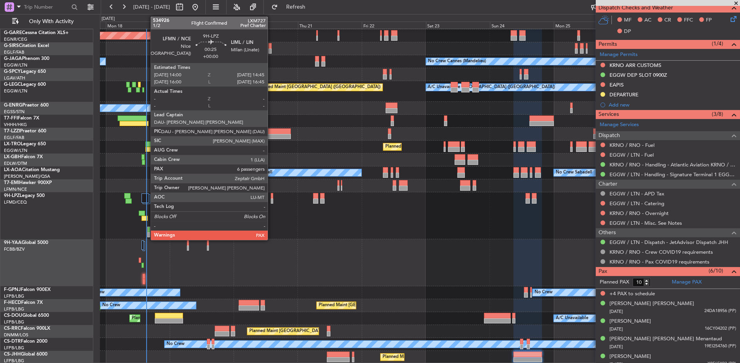
click at [272, 198] on div at bounding box center [272, 195] width 2 height 5
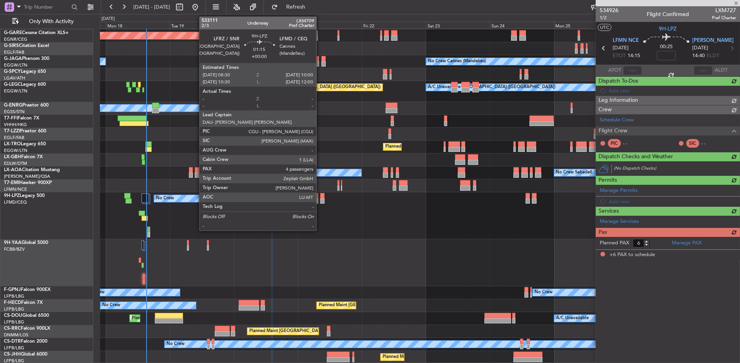
scroll to position [0, 0]
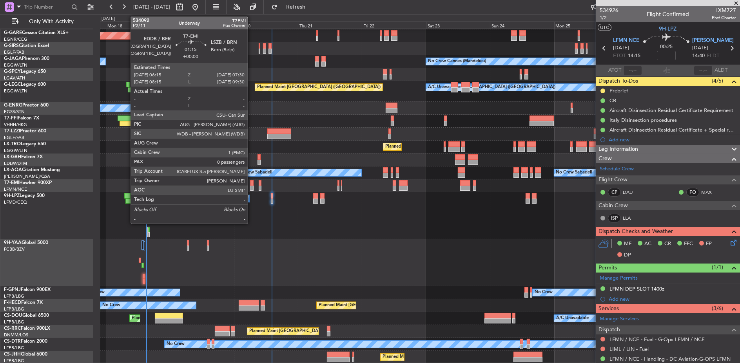
click at [252, 186] on div at bounding box center [252, 188] width 4 height 5
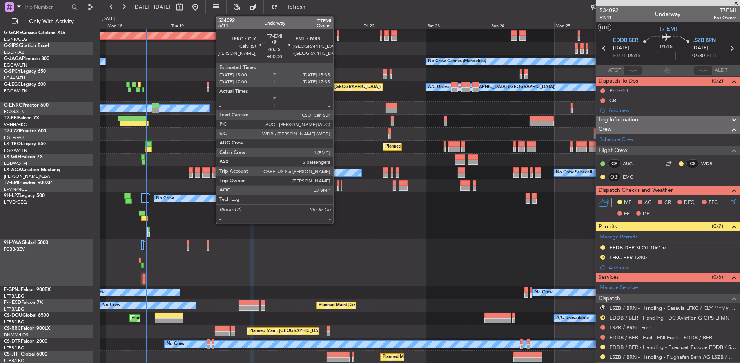
click at [337, 186] on div at bounding box center [338, 188] width 2 height 5
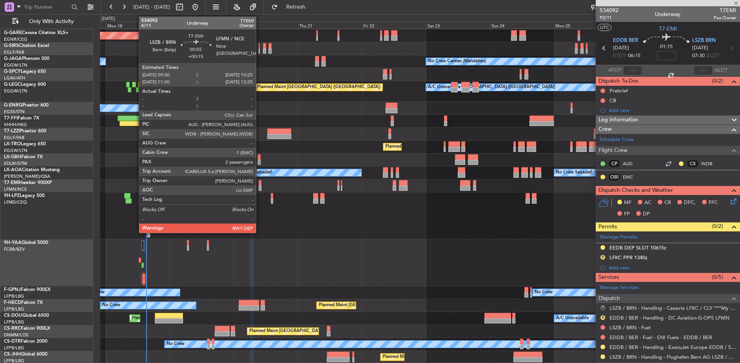
type input "5"
